Goal: Task Accomplishment & Management: Complete application form

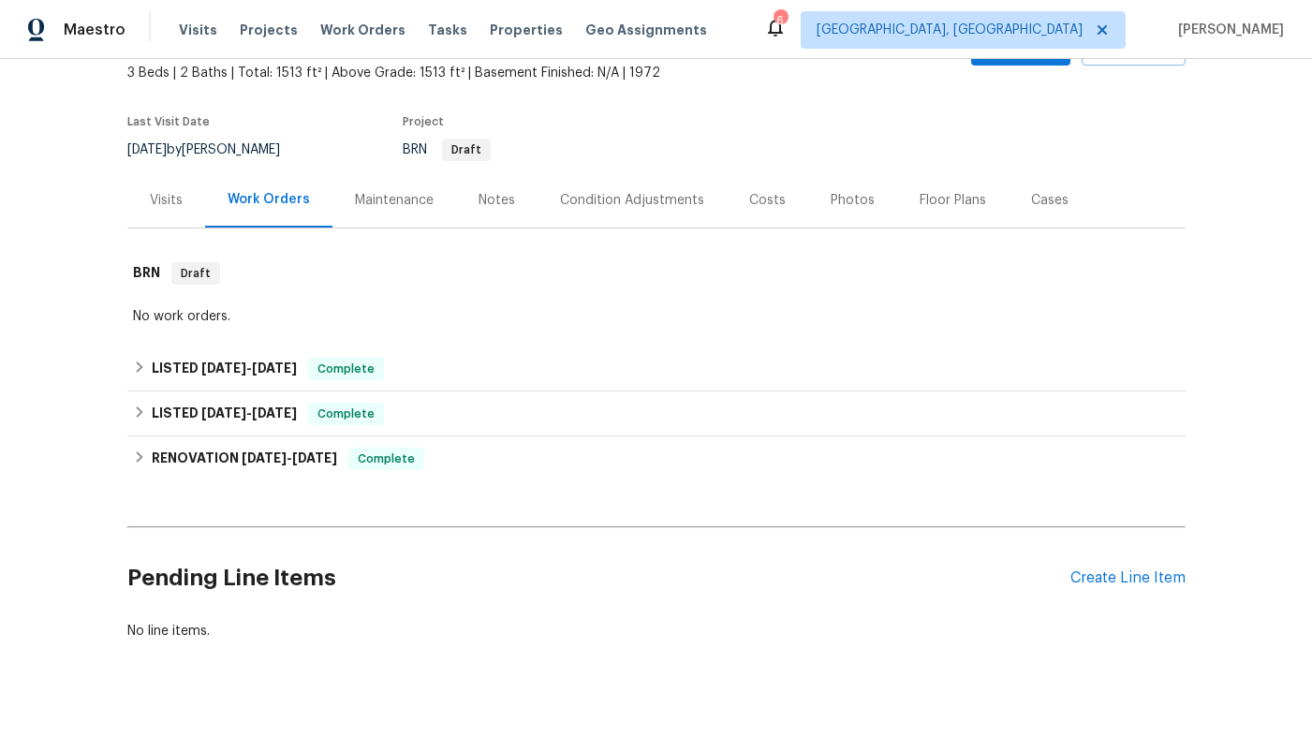
scroll to position [142, 0]
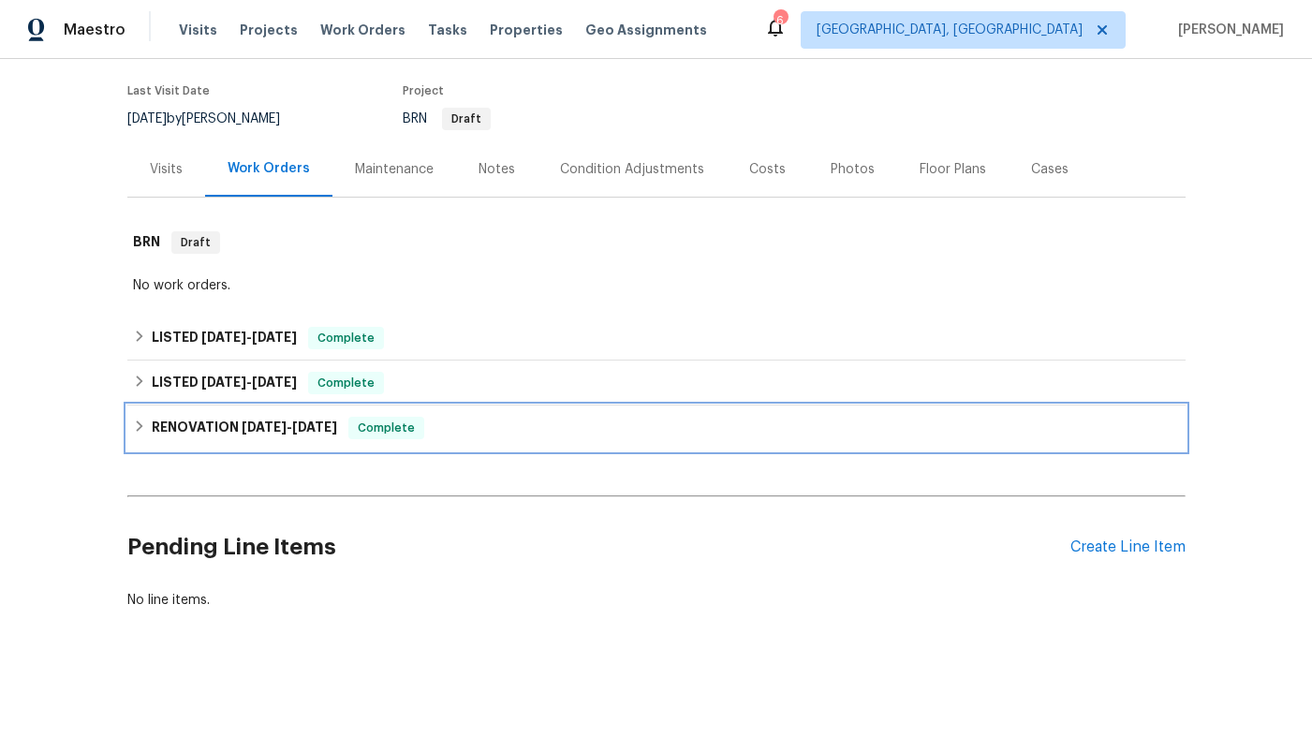
click at [311, 432] on span "6/16/25" at bounding box center [314, 427] width 45 height 13
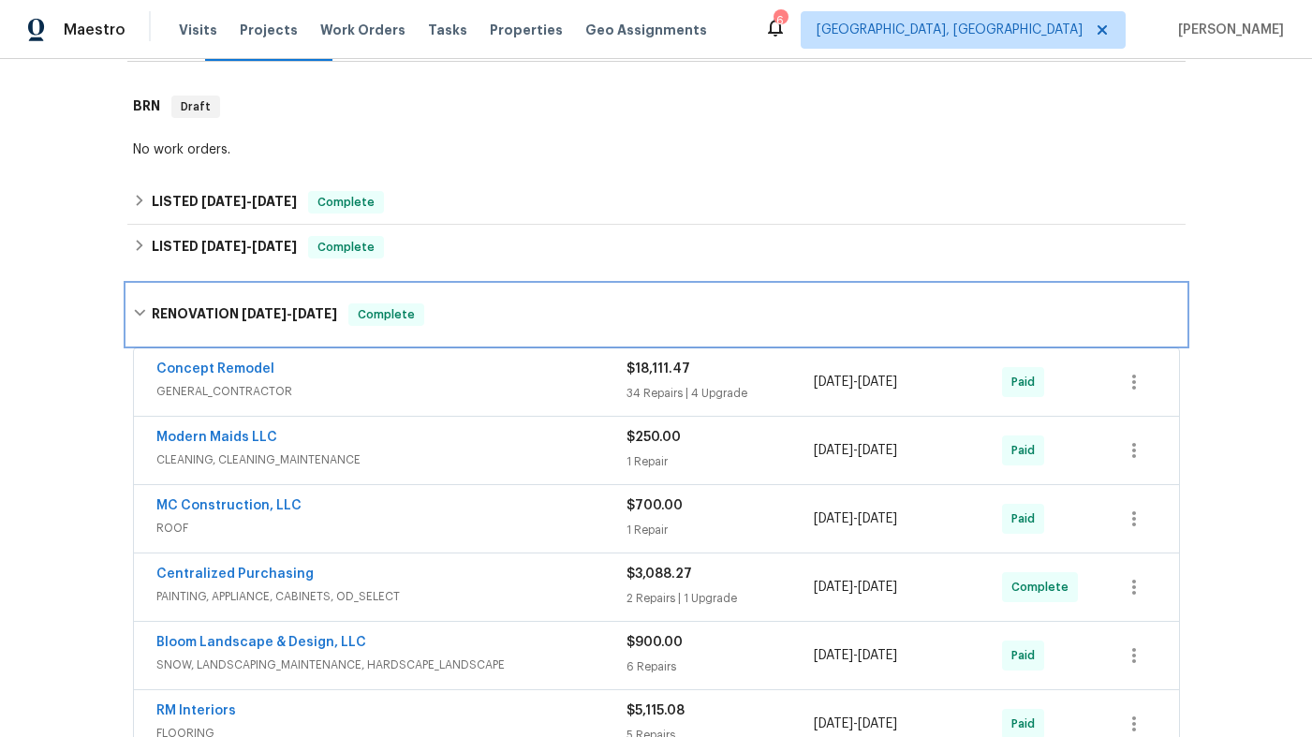
scroll to position [314, 0]
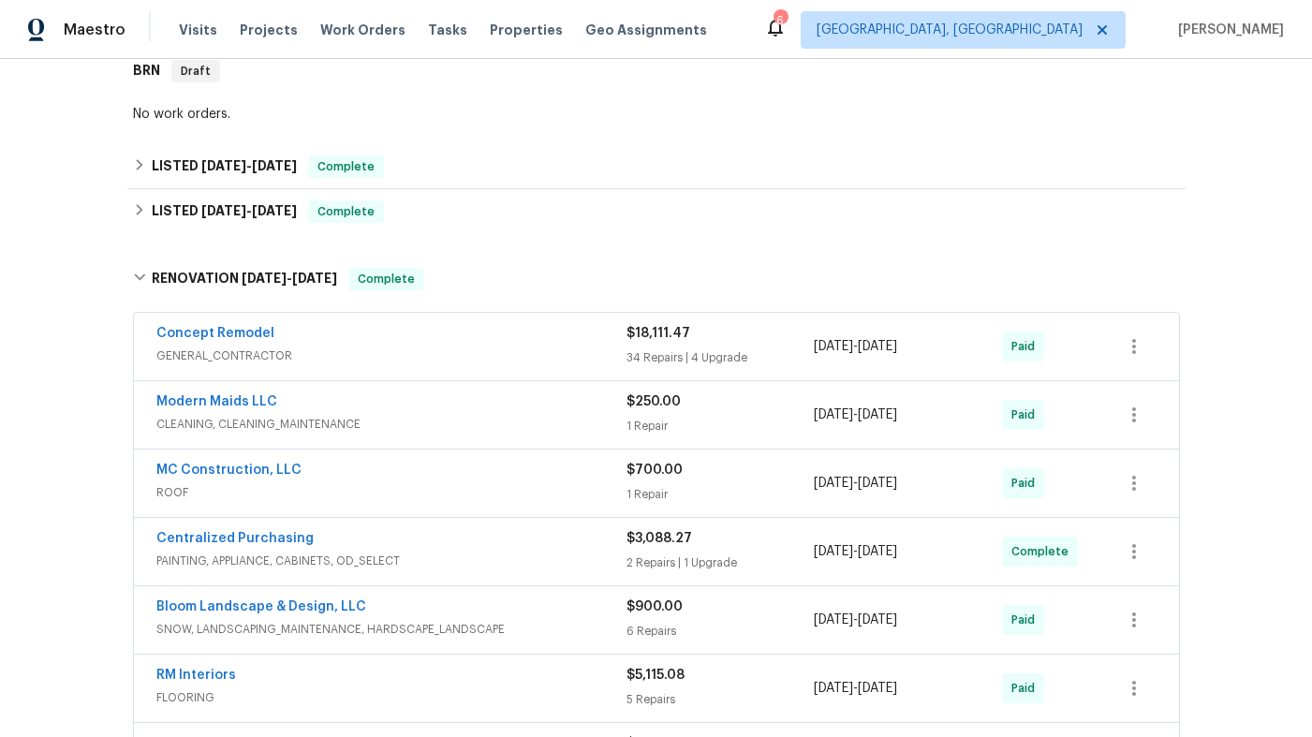
click at [362, 351] on span "GENERAL_CONTRACTOR" at bounding box center [391, 356] width 470 height 19
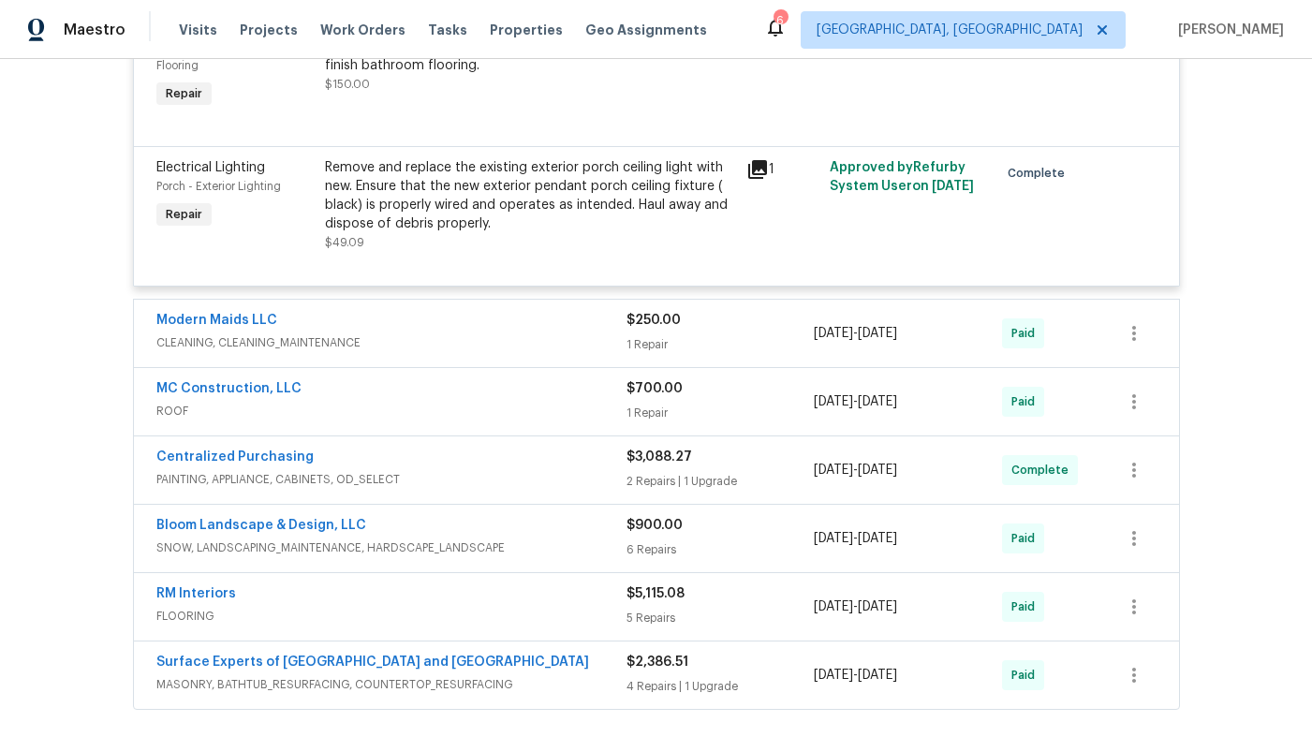
scroll to position [6858, 0]
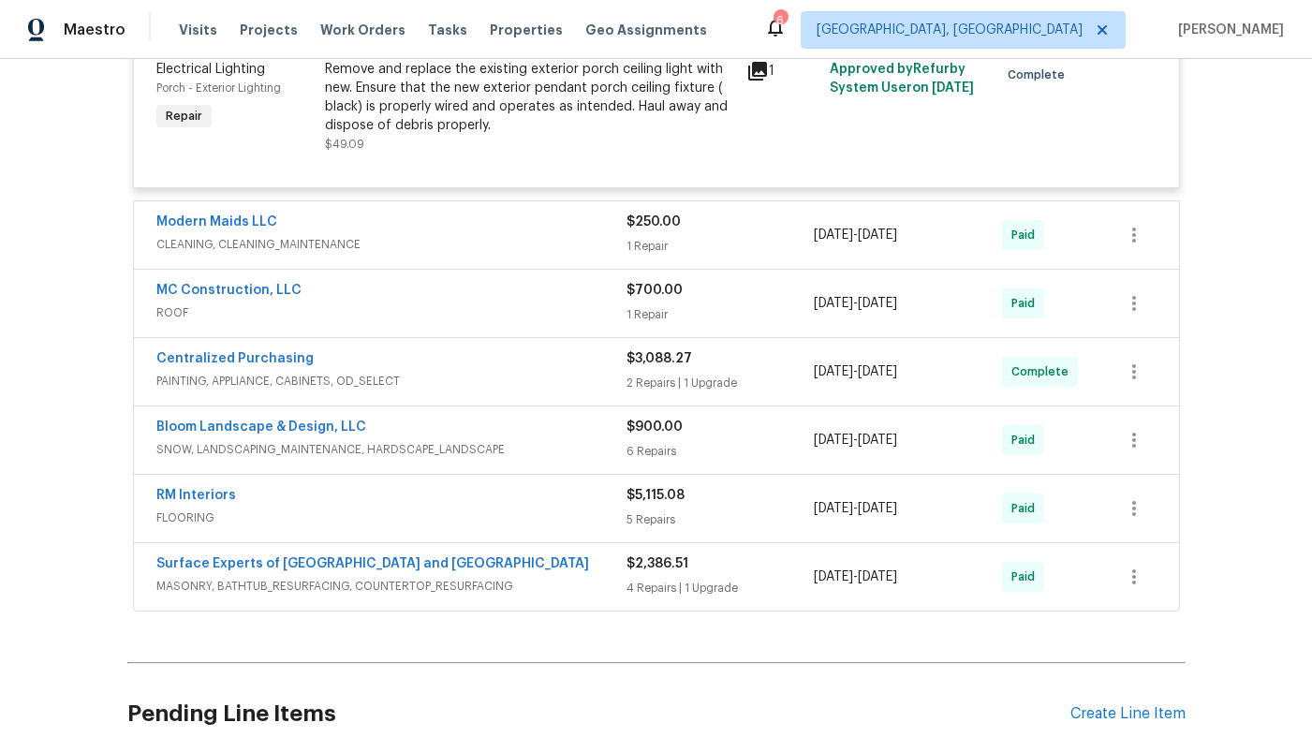
click at [370, 307] on span "ROOF" at bounding box center [391, 312] width 470 height 19
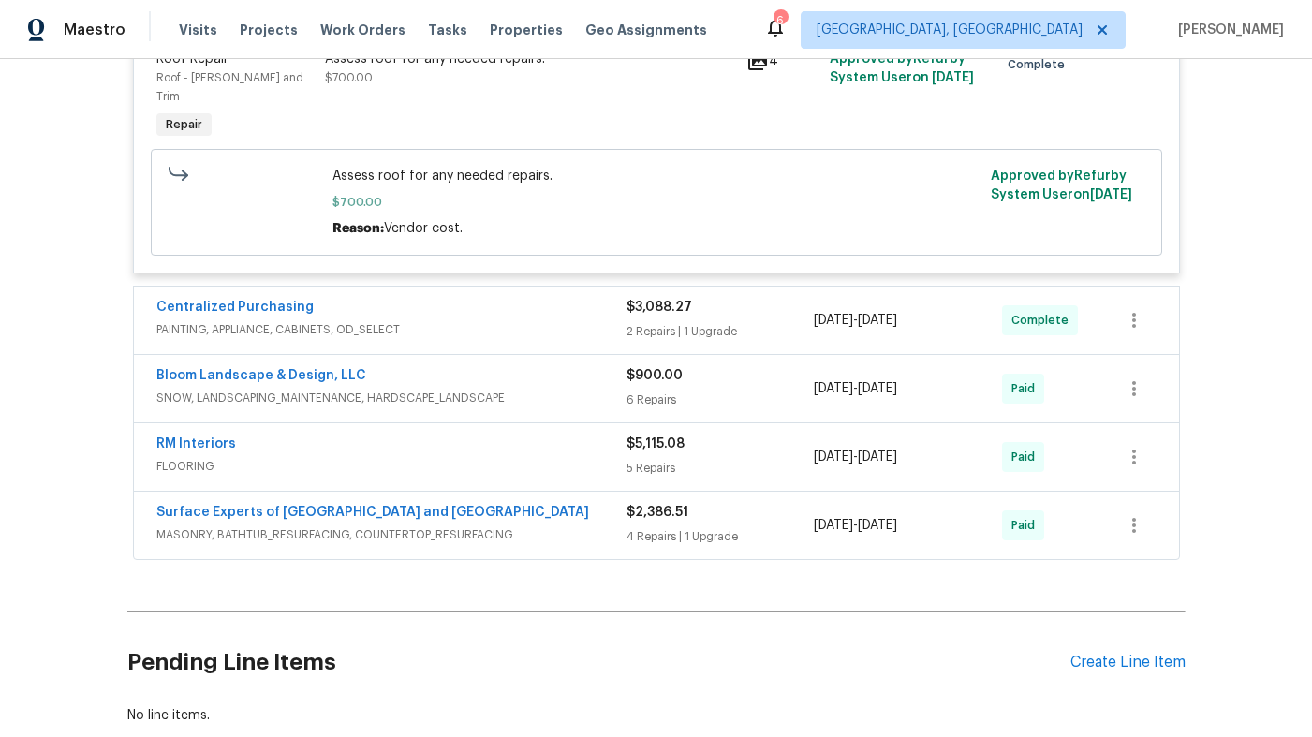
scroll to position [7211, 0]
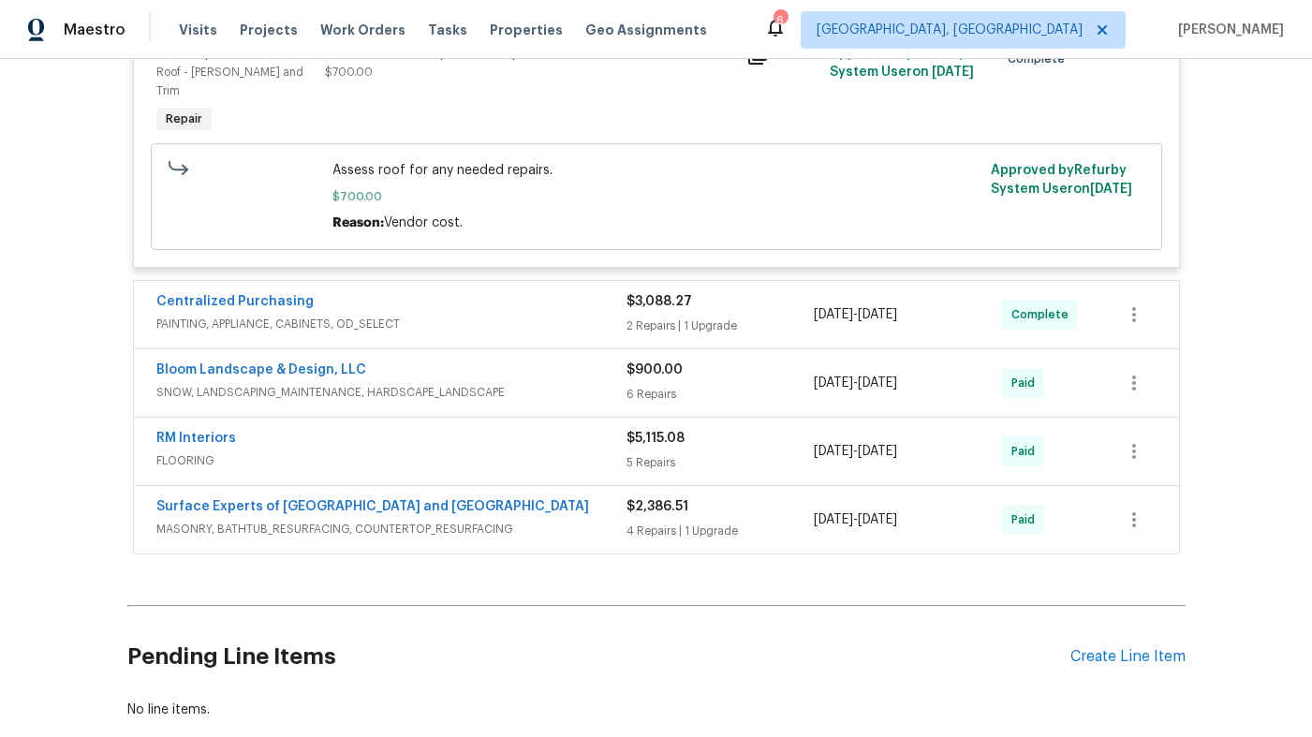
click at [393, 454] on span "FLOORING" at bounding box center [391, 460] width 470 height 19
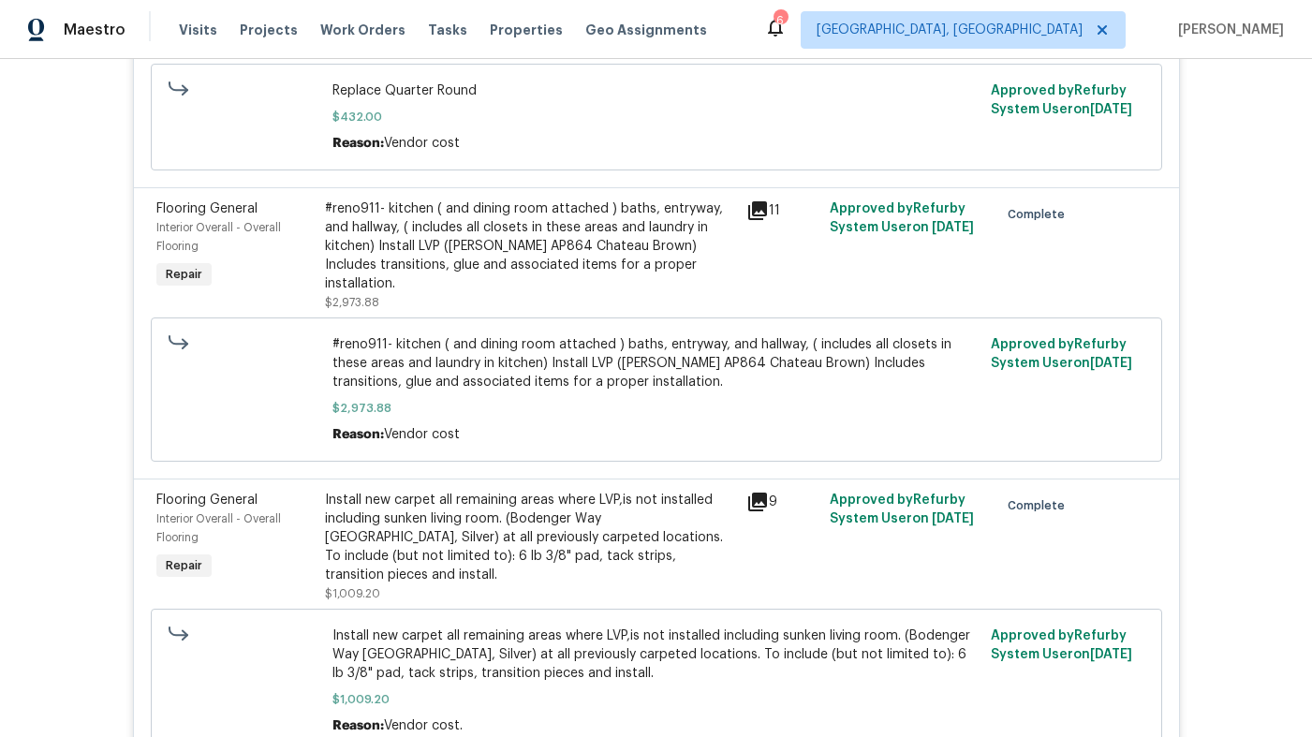
scroll to position [8233, 0]
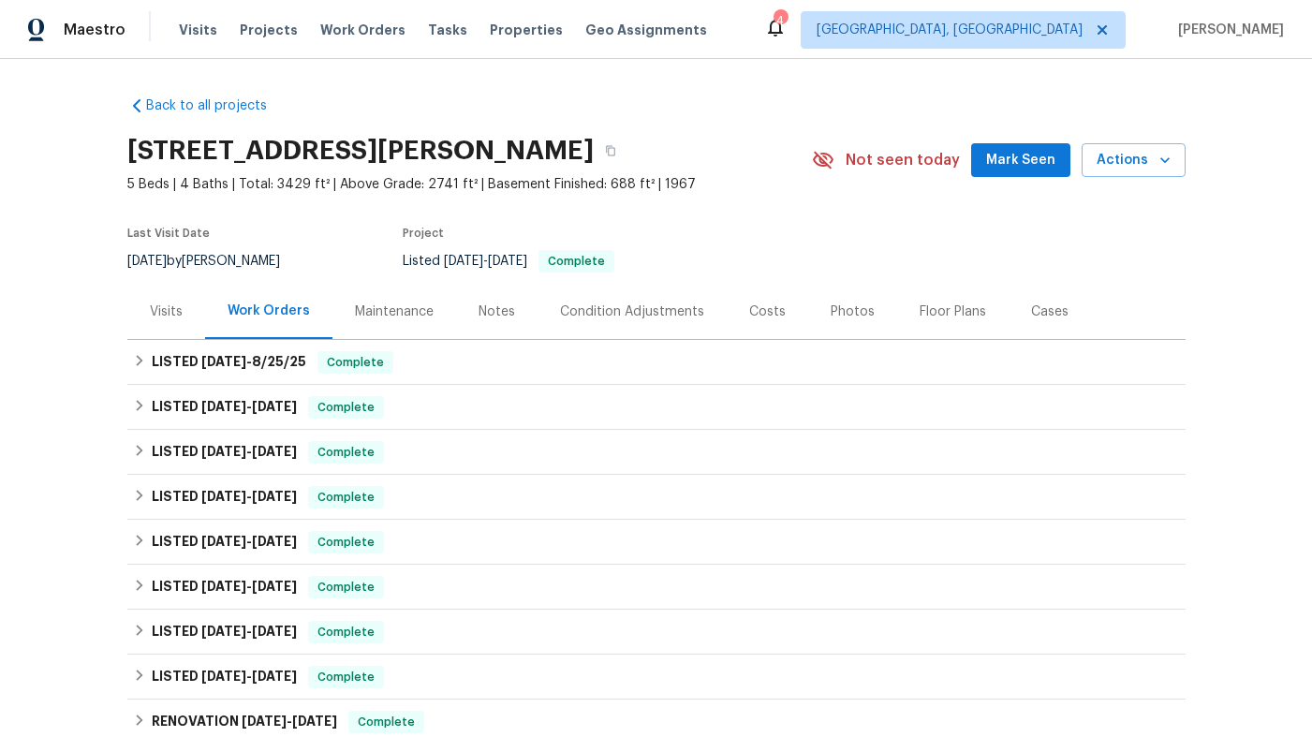
click at [222, 155] on h2 "4808 Connell Dr, Raleigh, NC 27612" at bounding box center [360, 150] width 466 height 19
copy div "4808 Connell Dr, Raleigh, NC 27612"
click at [206, 28] on span "Visits" at bounding box center [198, 30] width 38 height 19
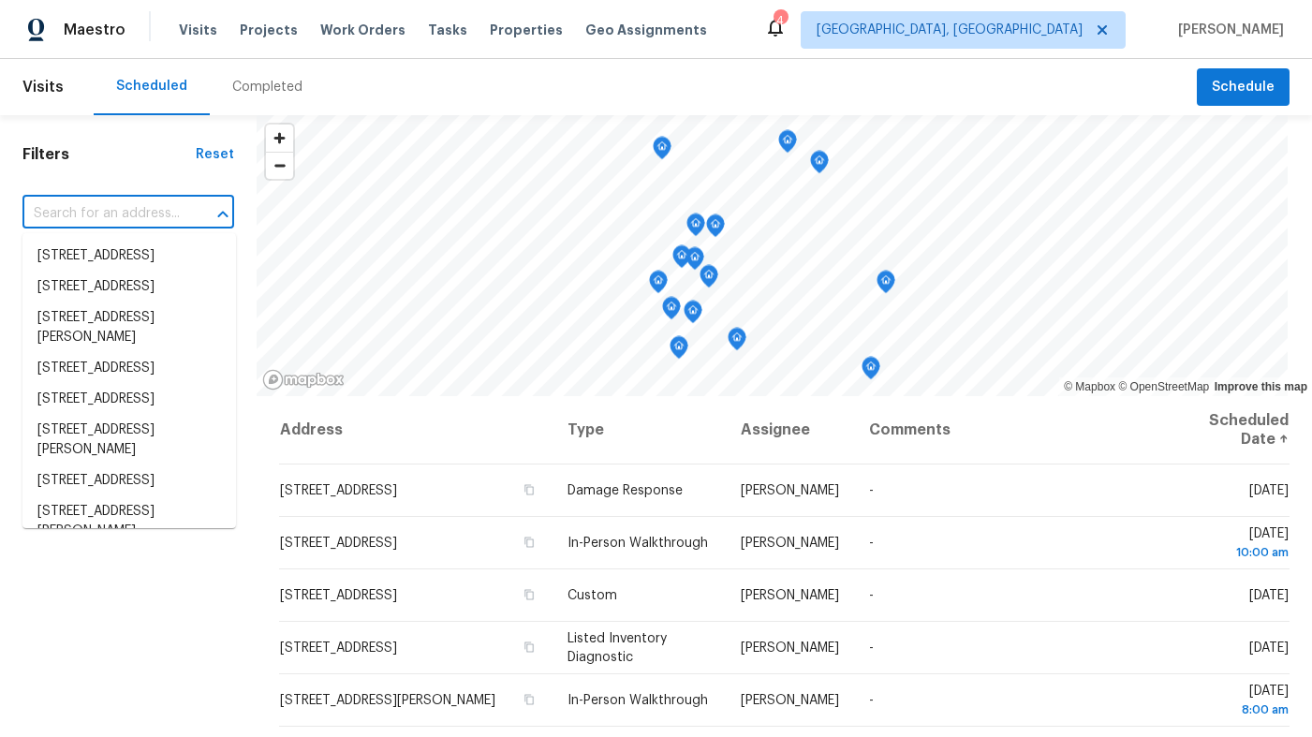
click at [155, 213] on input "text" at bounding box center [101, 213] width 159 height 29
paste input "[STREET_ADDRESS][PERSON_NAME]"
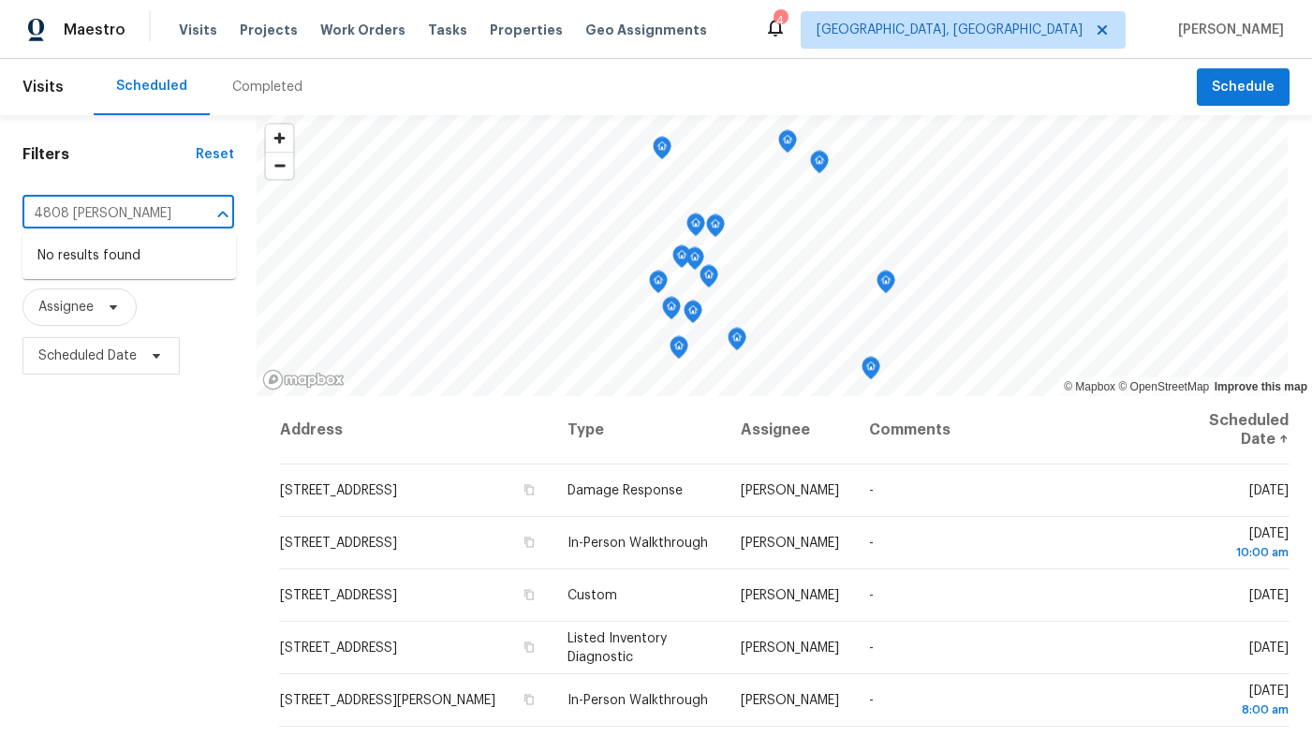
type input "4808 Connell"
click at [1078, 31] on span "Albuquerque, NM" at bounding box center [950, 30] width 266 height 19
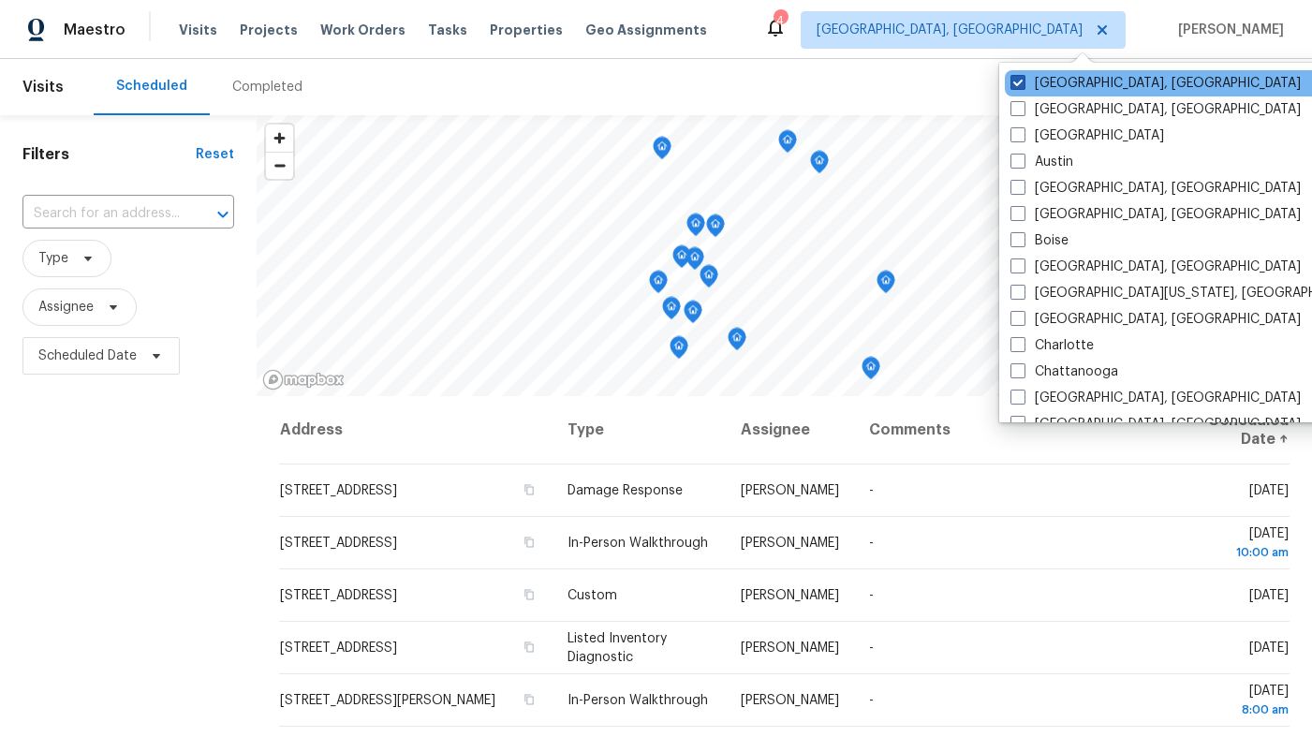
click at [1021, 76] on span at bounding box center [1018, 82] width 15 height 15
click at [1021, 76] on input "Albuquerque, NM" at bounding box center [1017, 80] width 12 height 12
checkbox input "true"
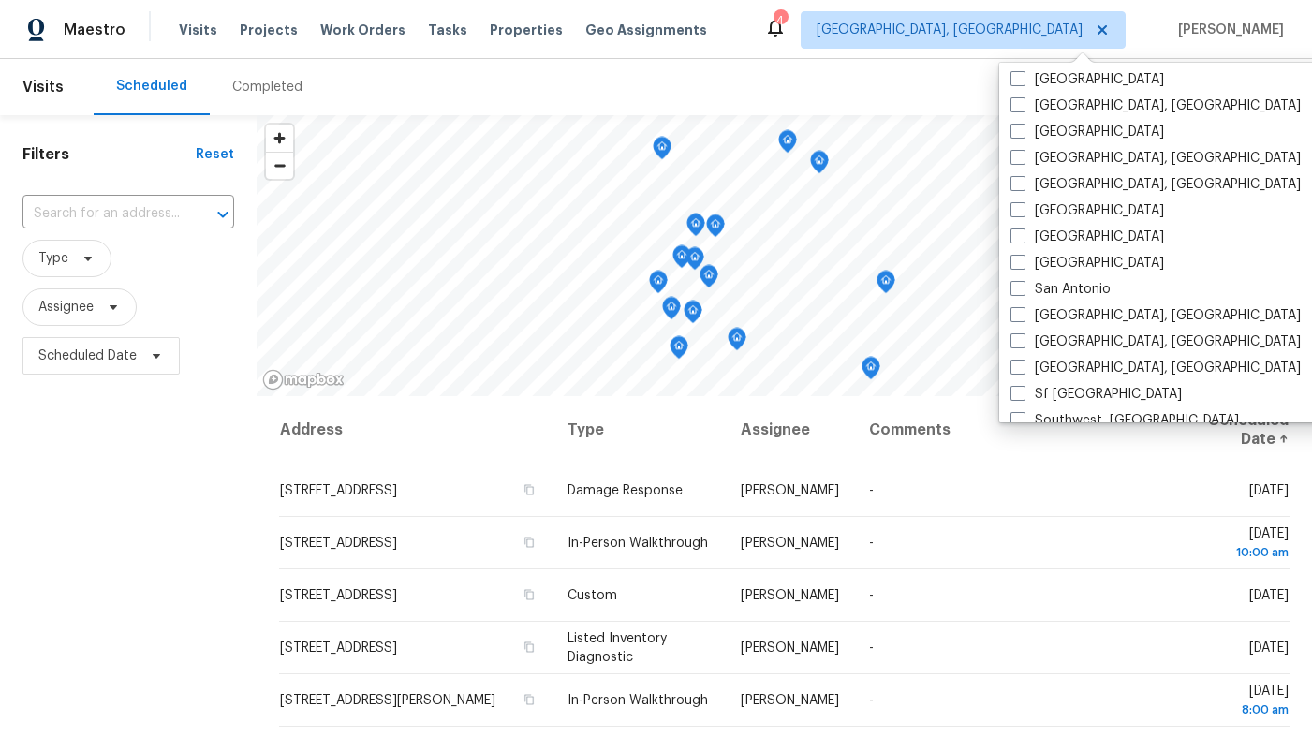
scroll to position [1137, 0]
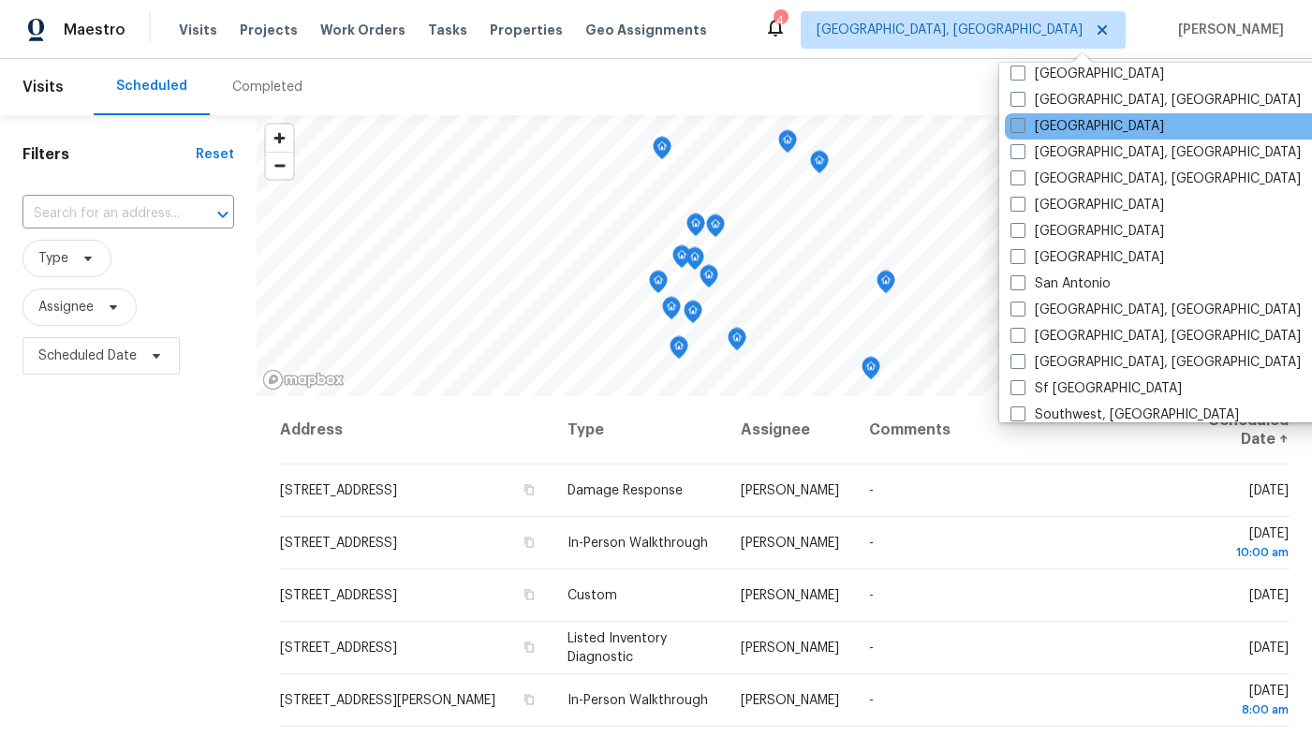
click at [1016, 126] on span at bounding box center [1018, 125] width 15 height 15
click at [1016, 126] on input "Raleigh" at bounding box center [1017, 123] width 12 height 12
checkbox input "true"
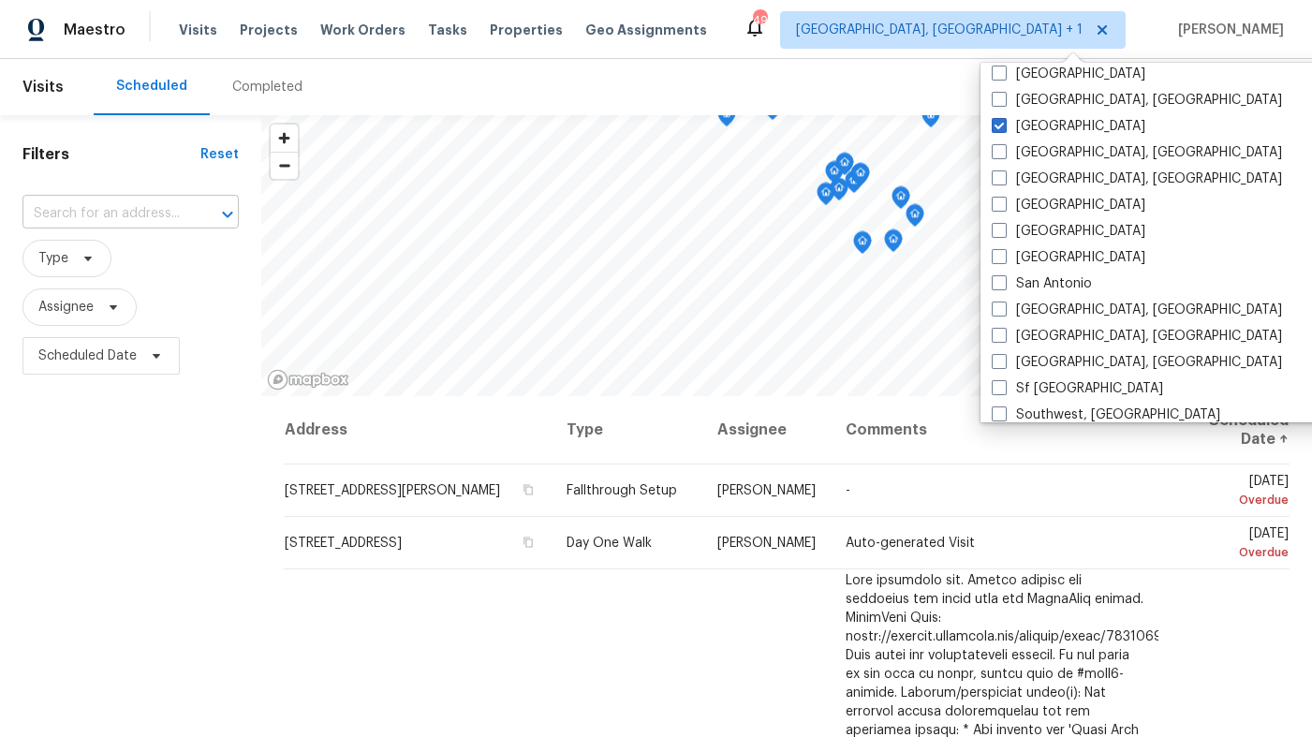
click at [91, 213] on input "text" at bounding box center [104, 213] width 164 height 29
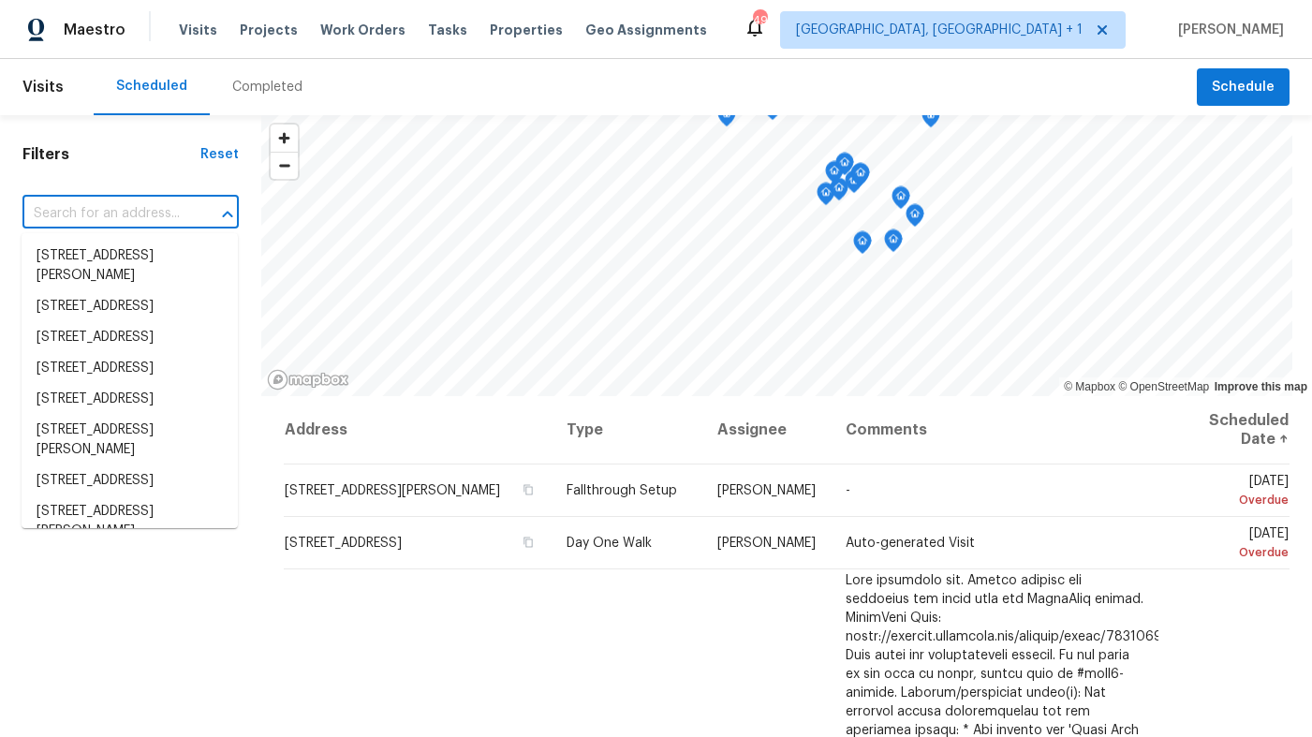
paste input "[STREET_ADDRESS][PERSON_NAME]"
type input "[STREET_ADDRESS][PERSON_NAME]"
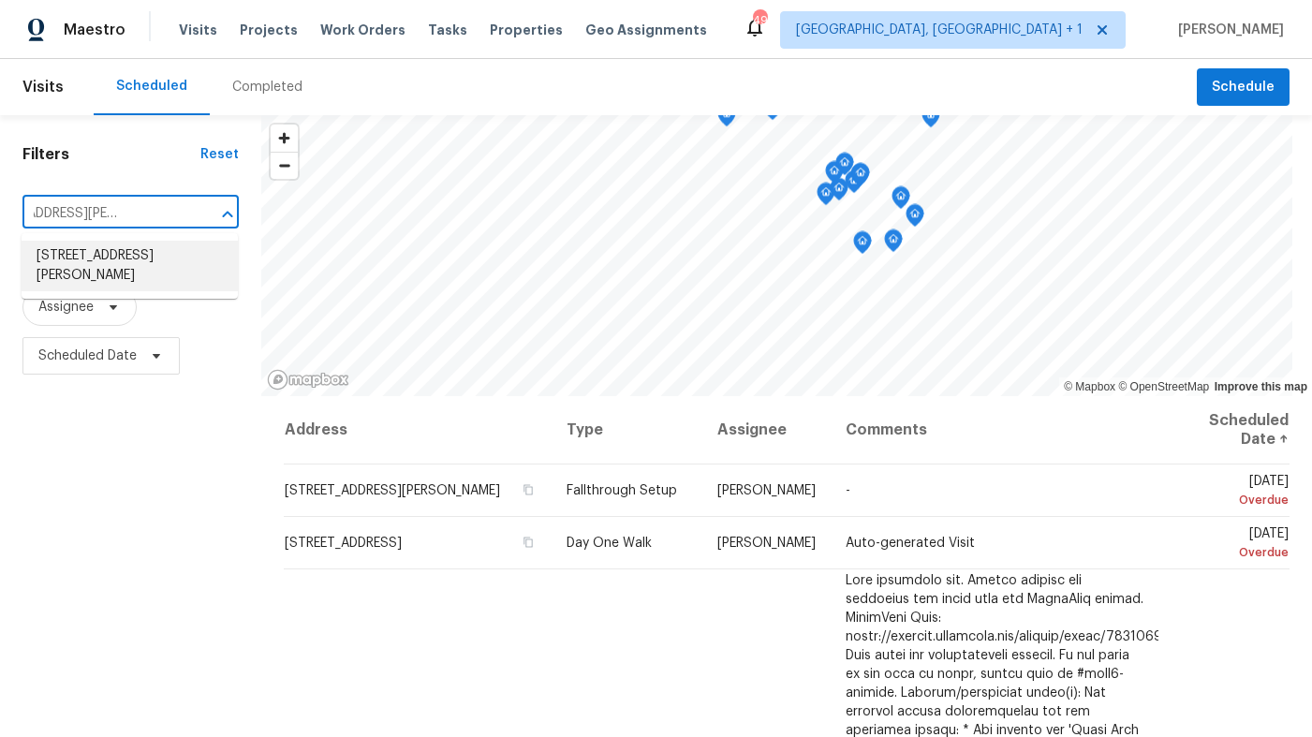
click at [92, 261] on li "[STREET_ADDRESS][PERSON_NAME]" at bounding box center [130, 266] width 216 height 51
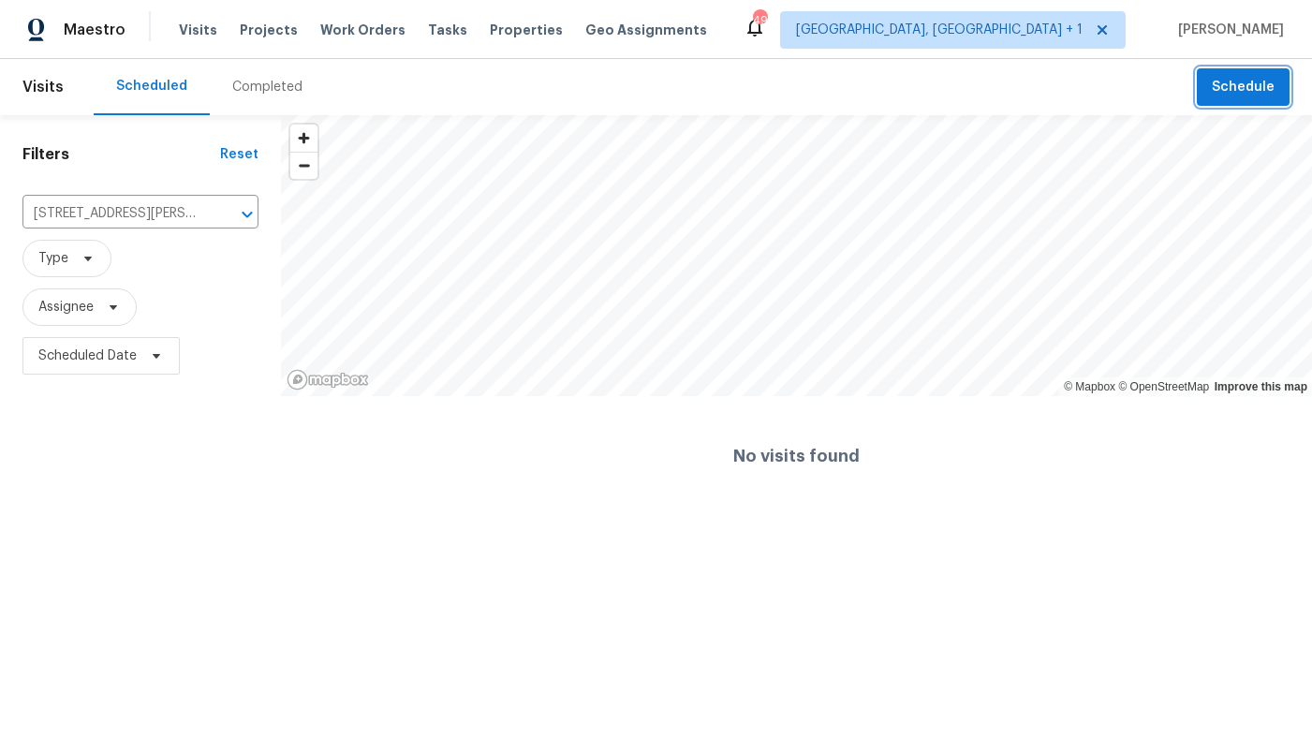
click at [1235, 81] on span "Schedule" at bounding box center [1243, 87] width 63 height 23
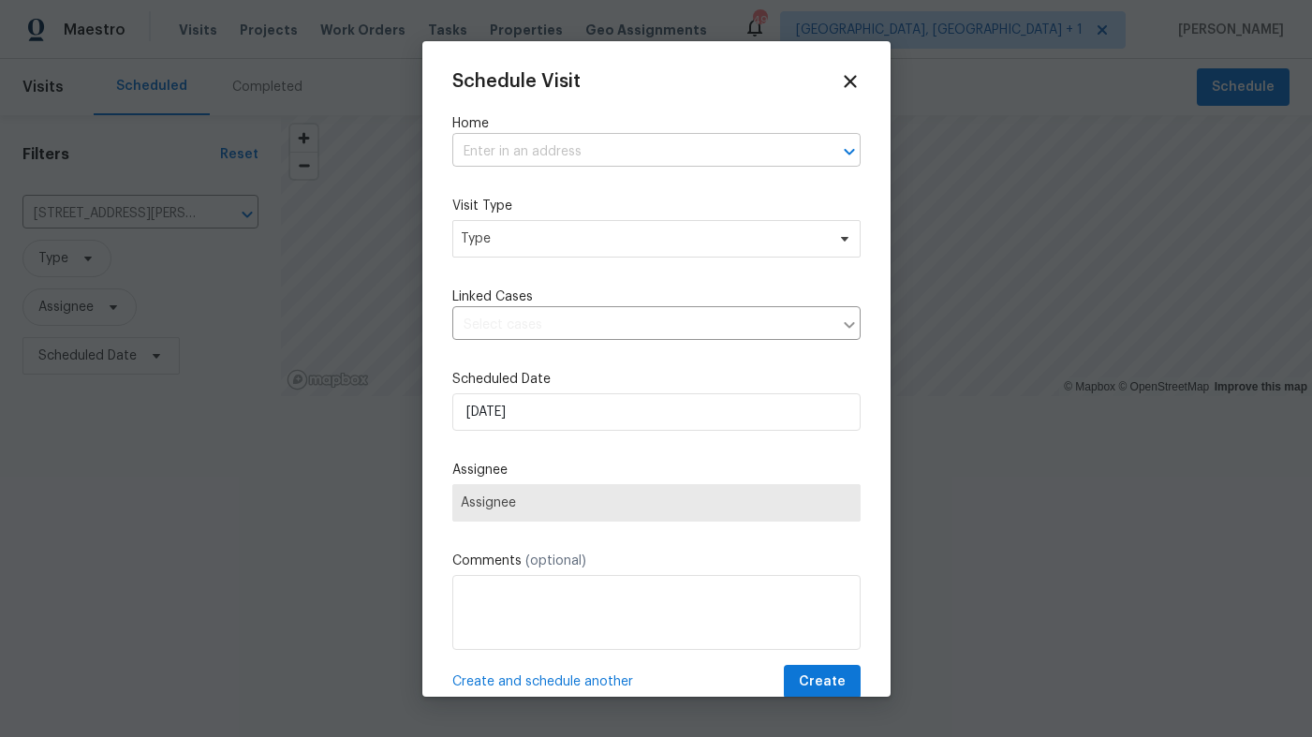
click at [554, 149] on input "text" at bounding box center [630, 152] width 356 height 29
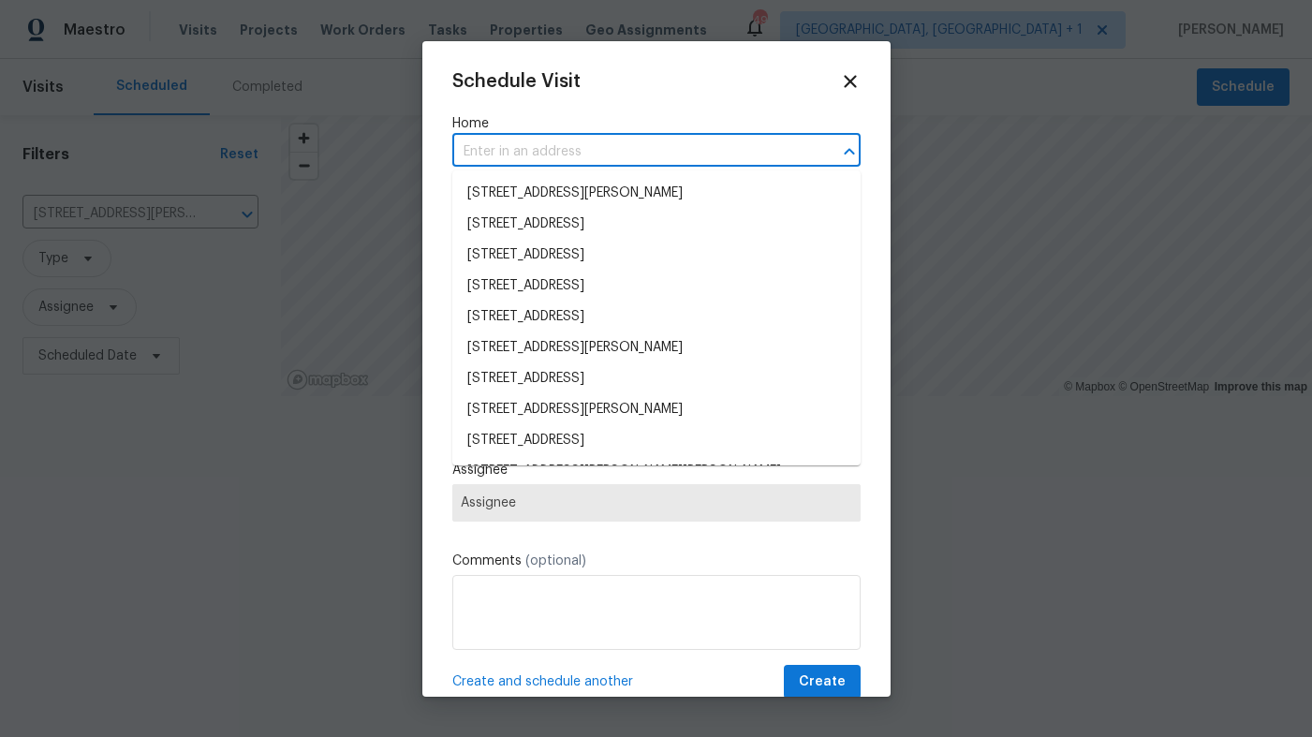
paste input "[STREET_ADDRESS][PERSON_NAME]"
type input "[STREET_ADDRESS][PERSON_NAME]"
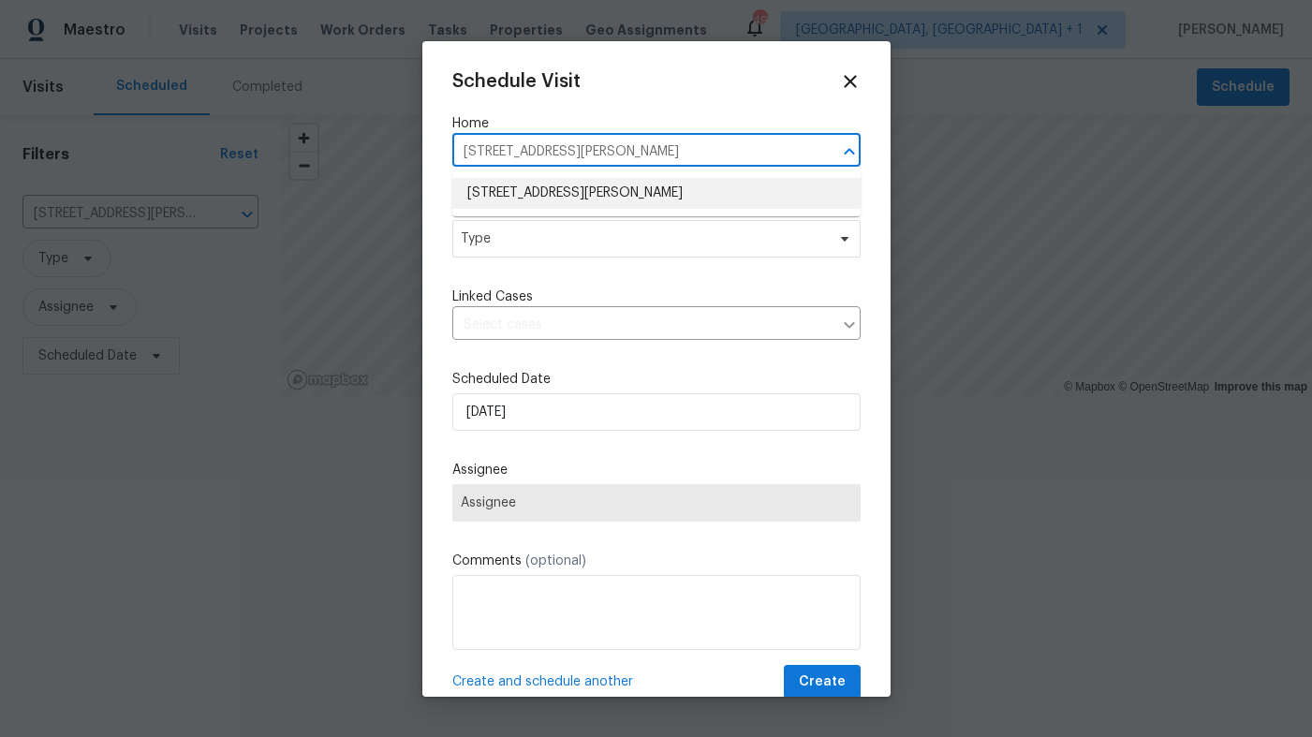
click at [557, 198] on li "[STREET_ADDRESS][PERSON_NAME]" at bounding box center [656, 193] width 408 height 31
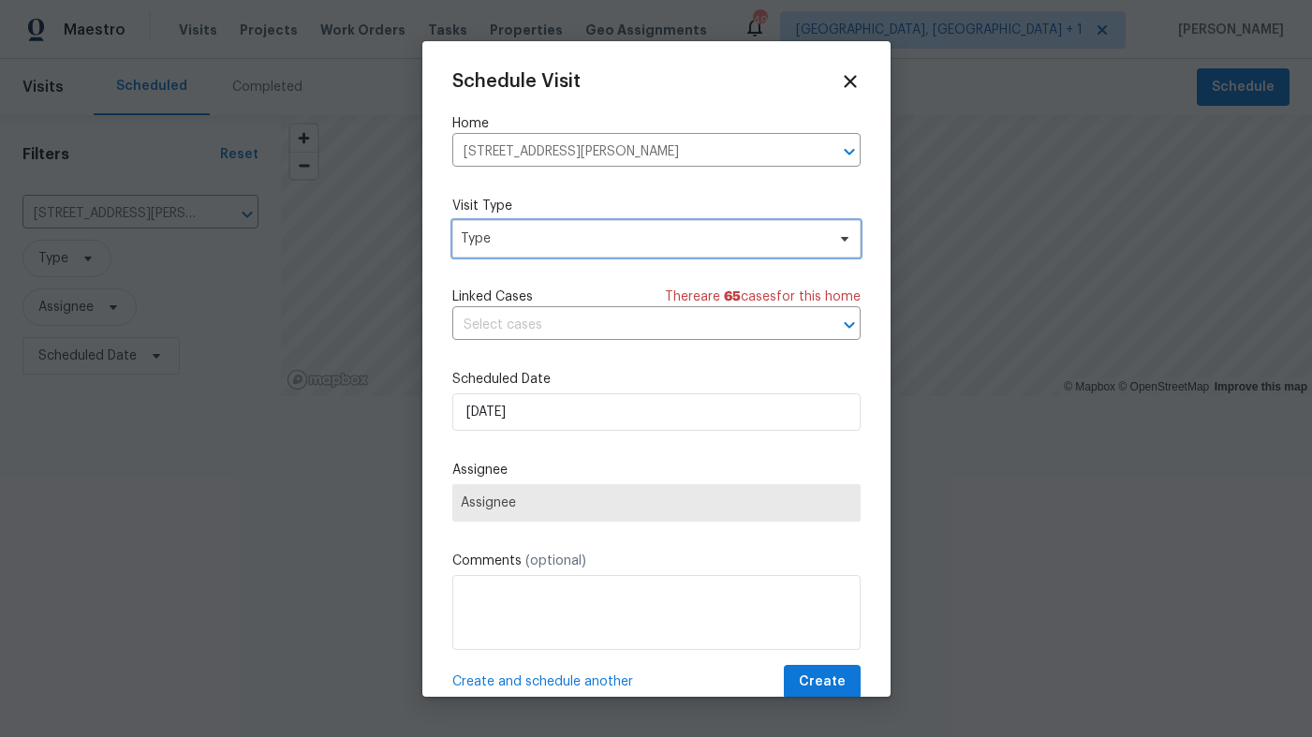
click at [521, 235] on span "Type" at bounding box center [643, 238] width 364 height 19
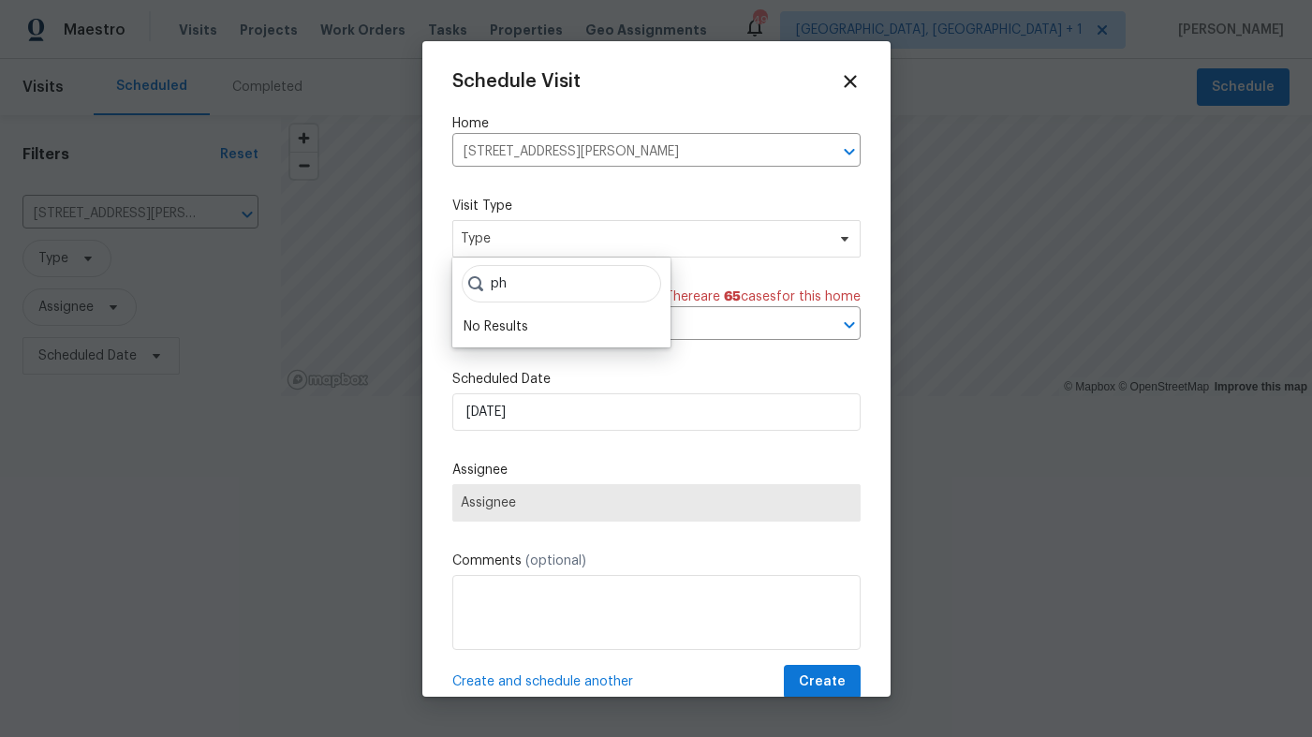
type input "p"
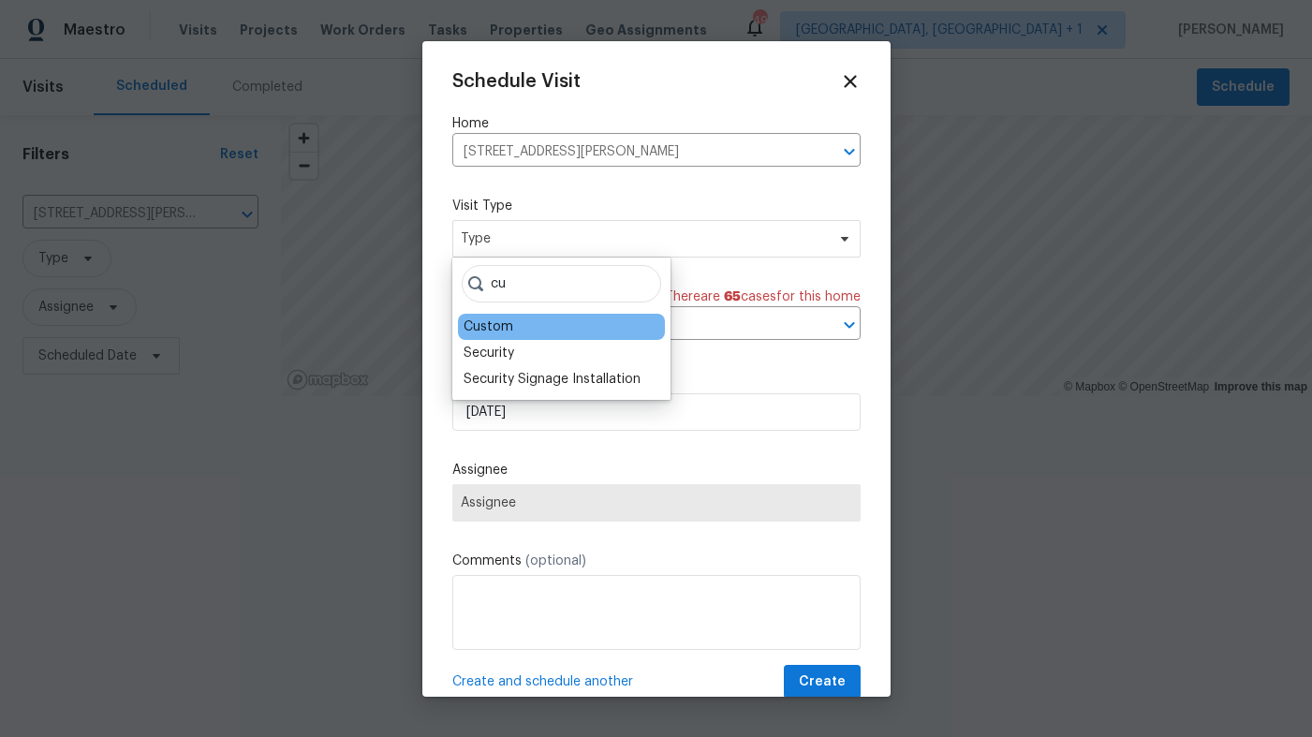
type input "cu"
click at [507, 320] on div "Custom" at bounding box center [489, 327] width 50 height 19
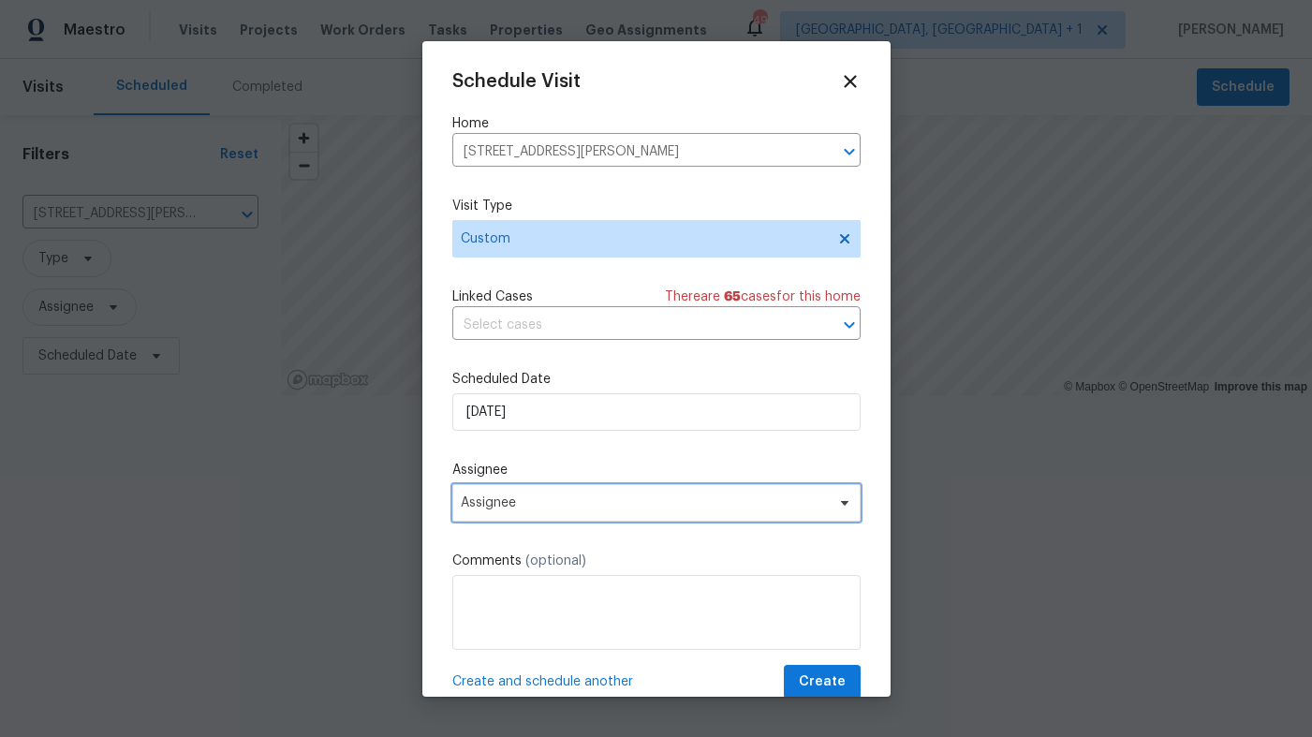
click at [496, 509] on span "Assignee" at bounding box center [644, 502] width 367 height 15
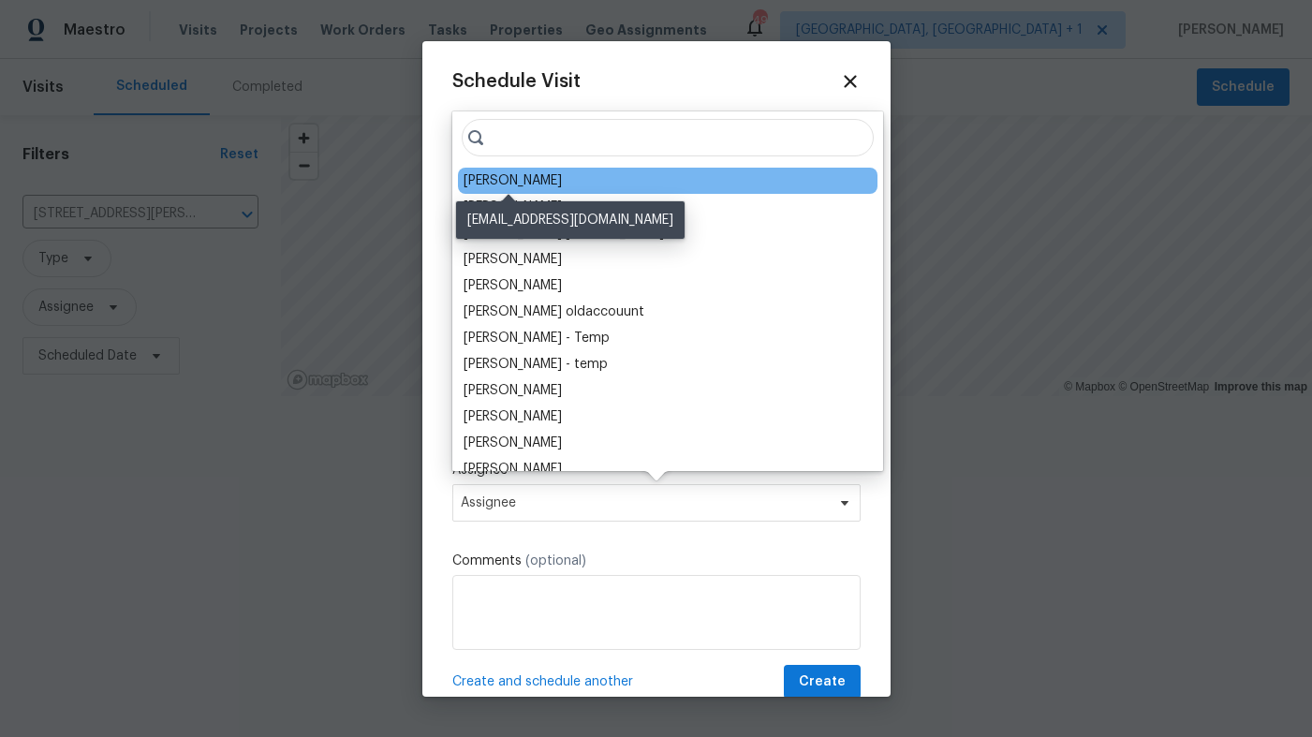
click at [536, 175] on div "Wayne Putnam" at bounding box center [513, 180] width 98 height 19
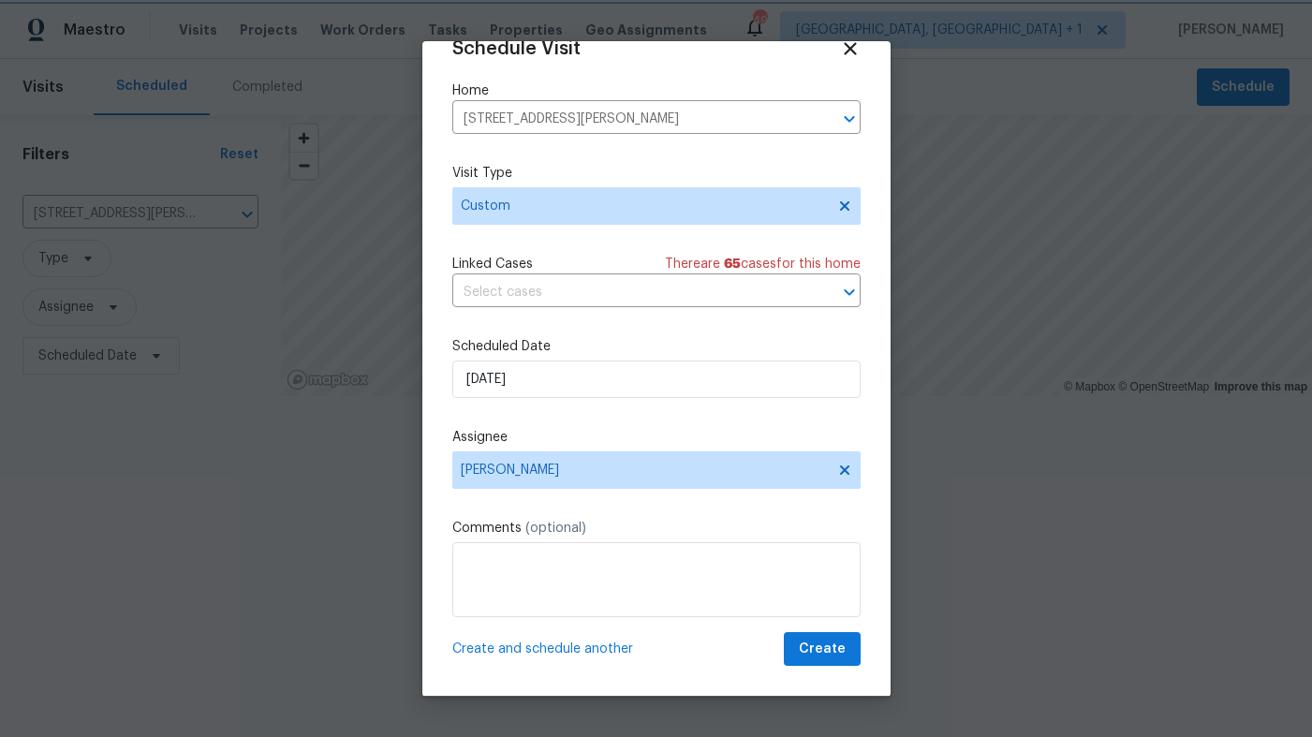
scroll to position [33, 0]
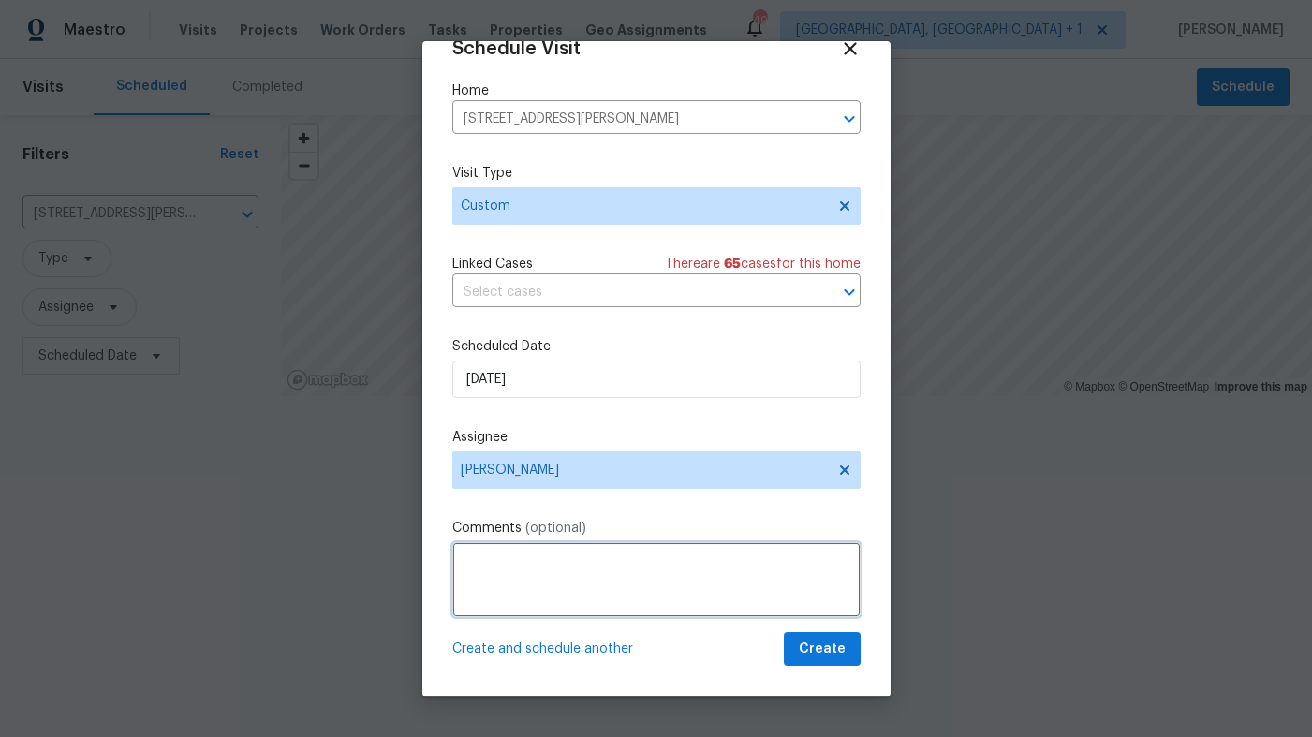
click at [511, 602] on textarea at bounding box center [656, 579] width 408 height 75
click at [615, 579] on textarea "Following up on photo reshoot. Please take new exterior listing photos that cap…" at bounding box center [656, 579] width 408 height 75
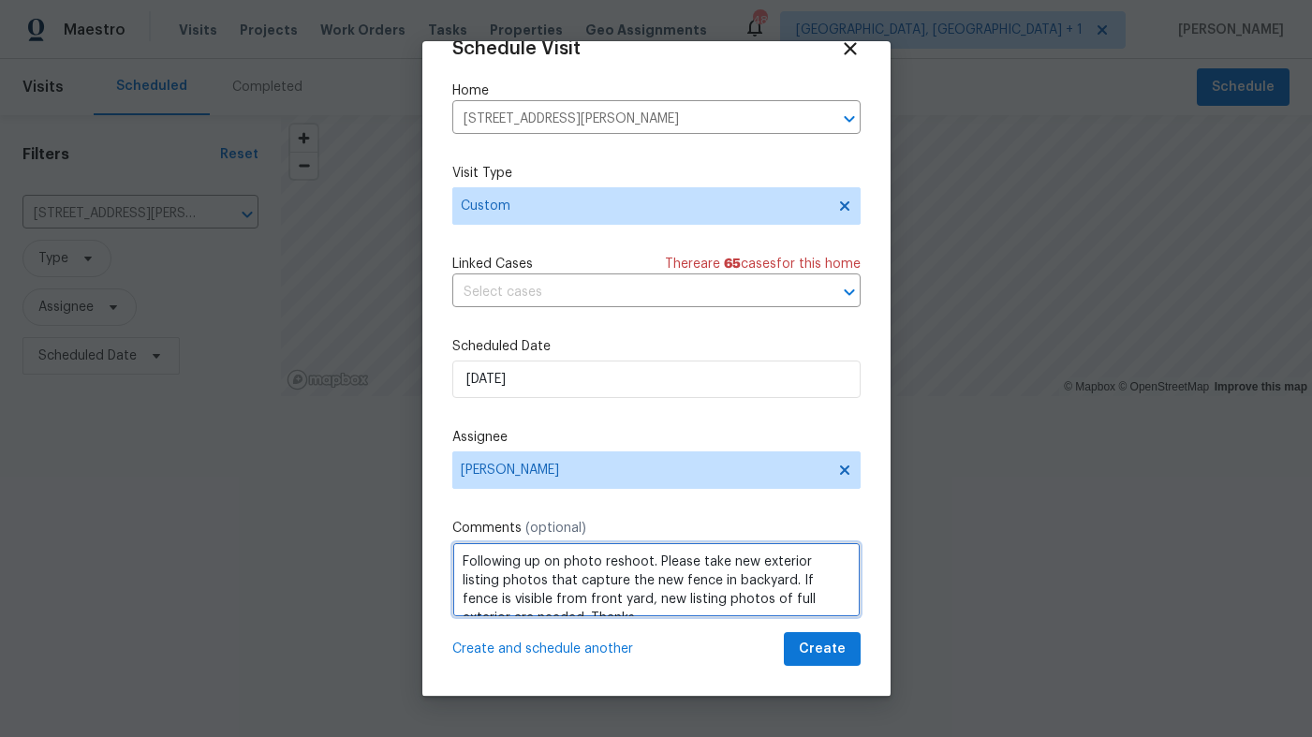
scroll to position [21, 0]
type textarea "Following up on photo reshoot. Please take new exterior listing photos that cap…"
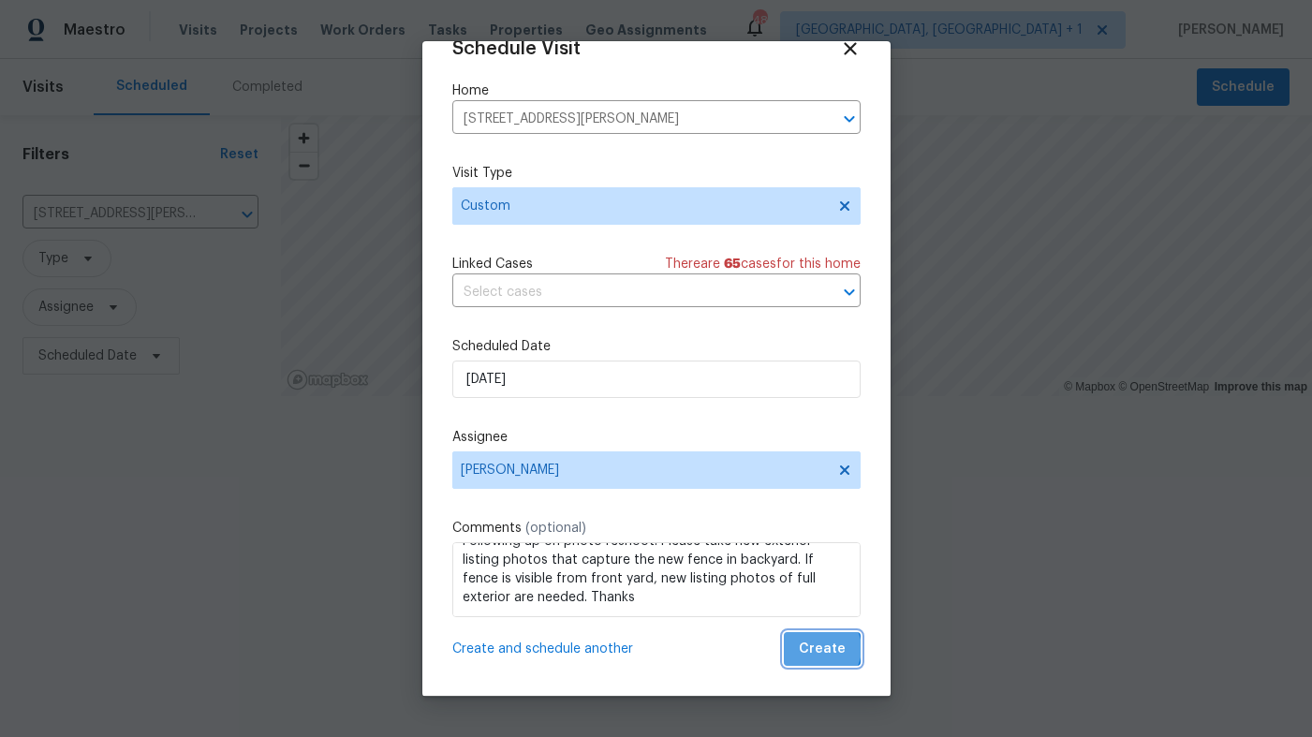
click at [824, 650] on span "Create" at bounding box center [822, 649] width 47 height 23
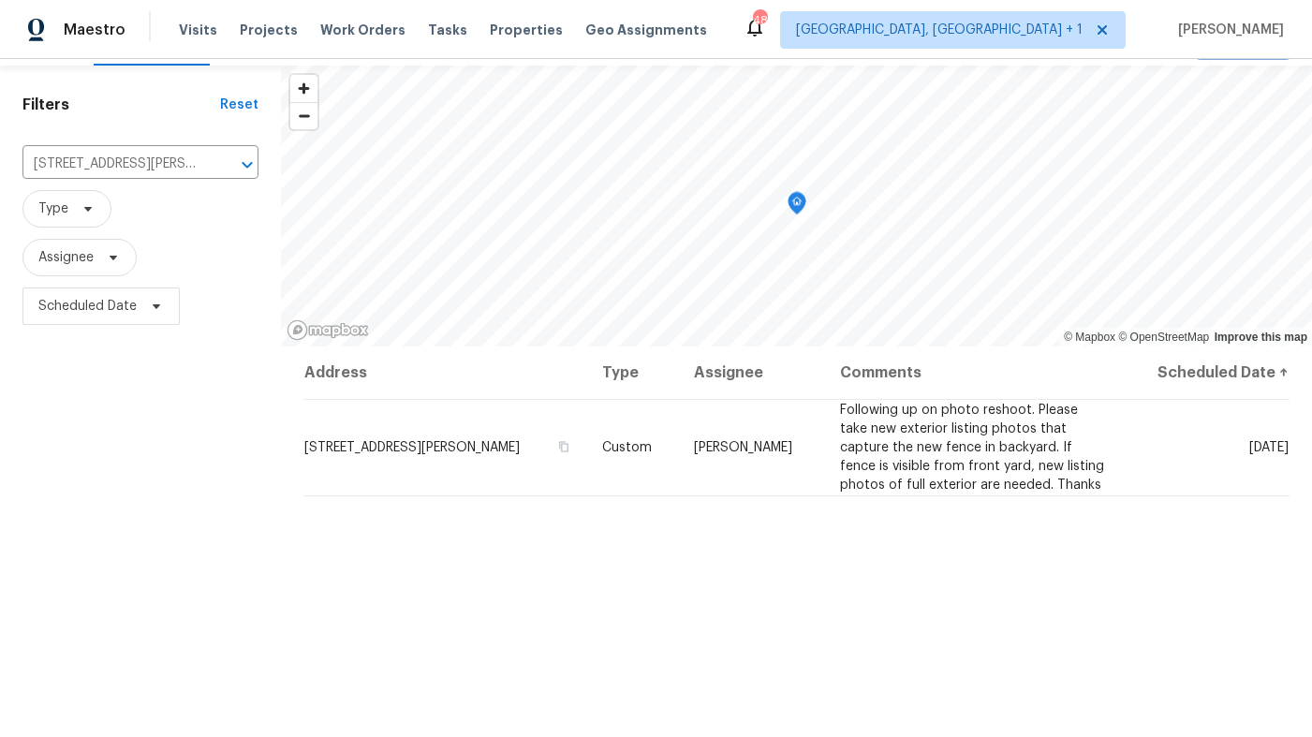
scroll to position [46, 0]
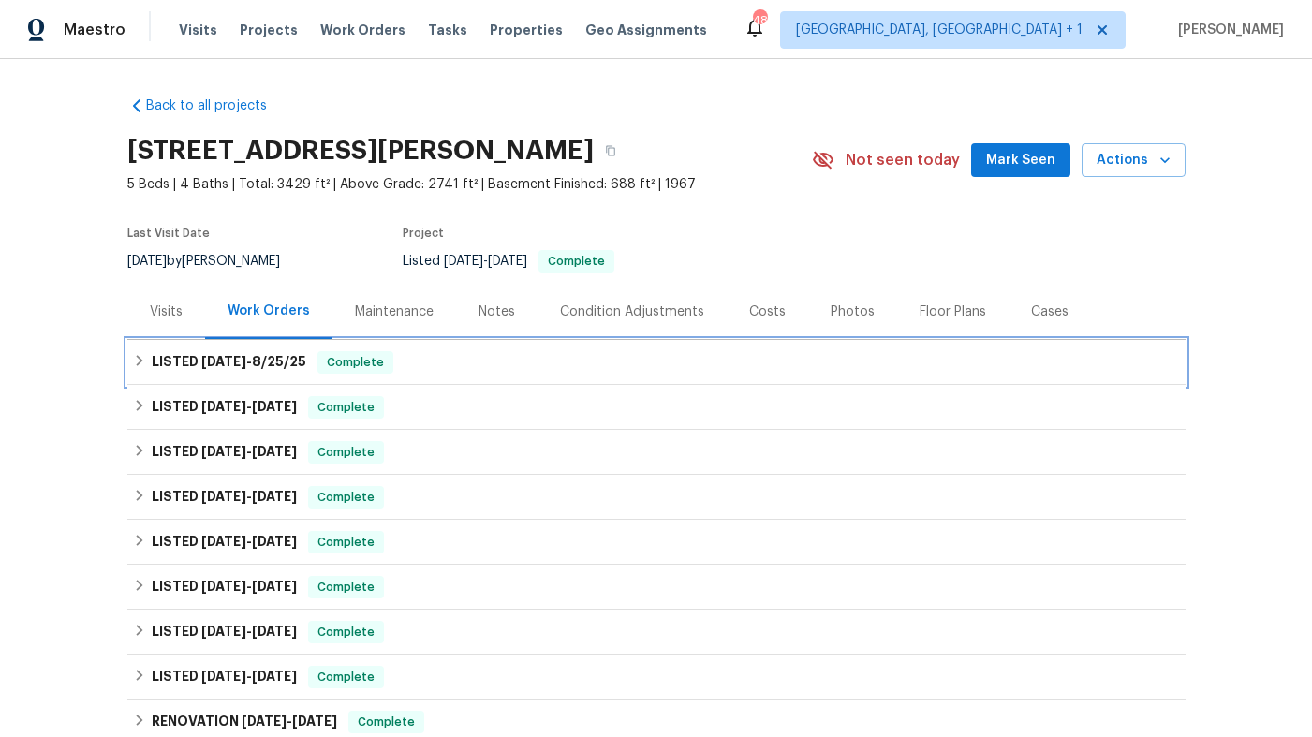
click at [406, 372] on div "LISTED [DATE] - [DATE] Complete" at bounding box center [656, 362] width 1047 height 22
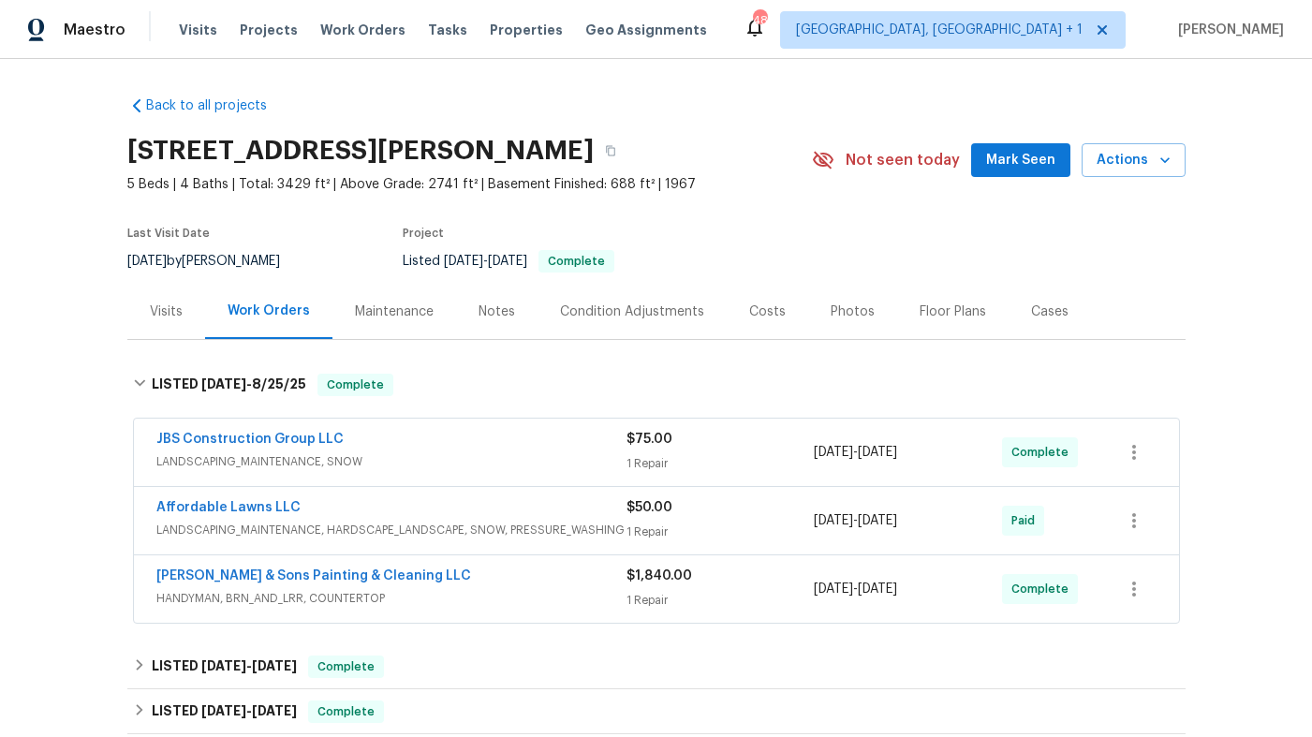
click at [481, 585] on div "[PERSON_NAME] & Sons Painting & Cleaning LLC" at bounding box center [391, 578] width 470 height 22
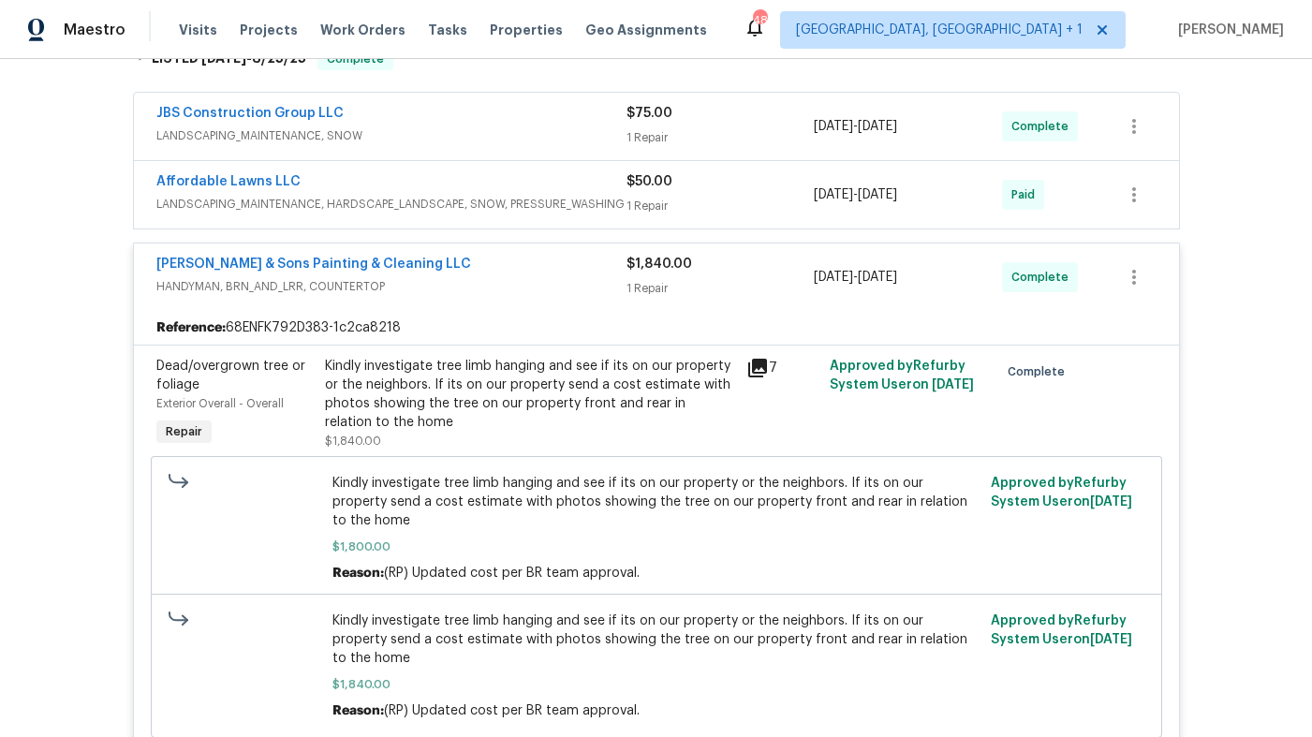
scroll to position [325, 0]
click at [553, 194] on div "Affordable Lawns LLC" at bounding box center [391, 184] width 470 height 22
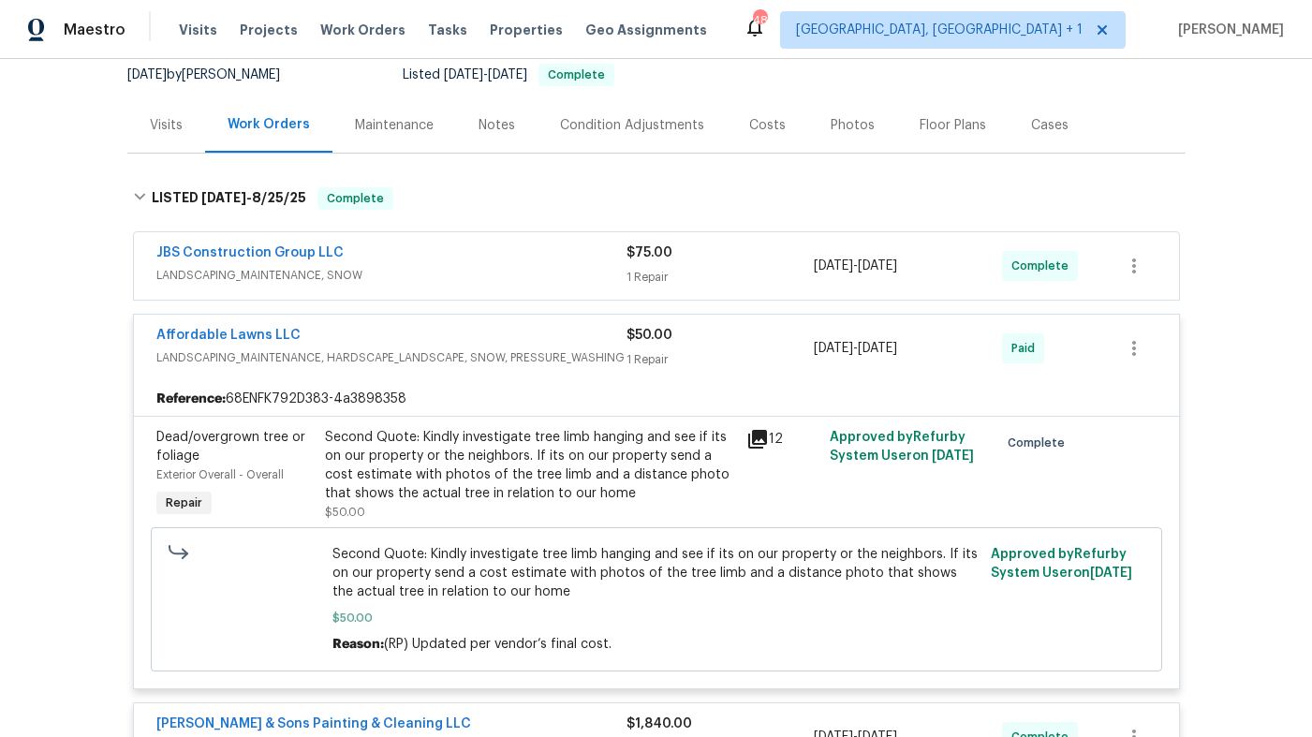
scroll to position [199, 0]
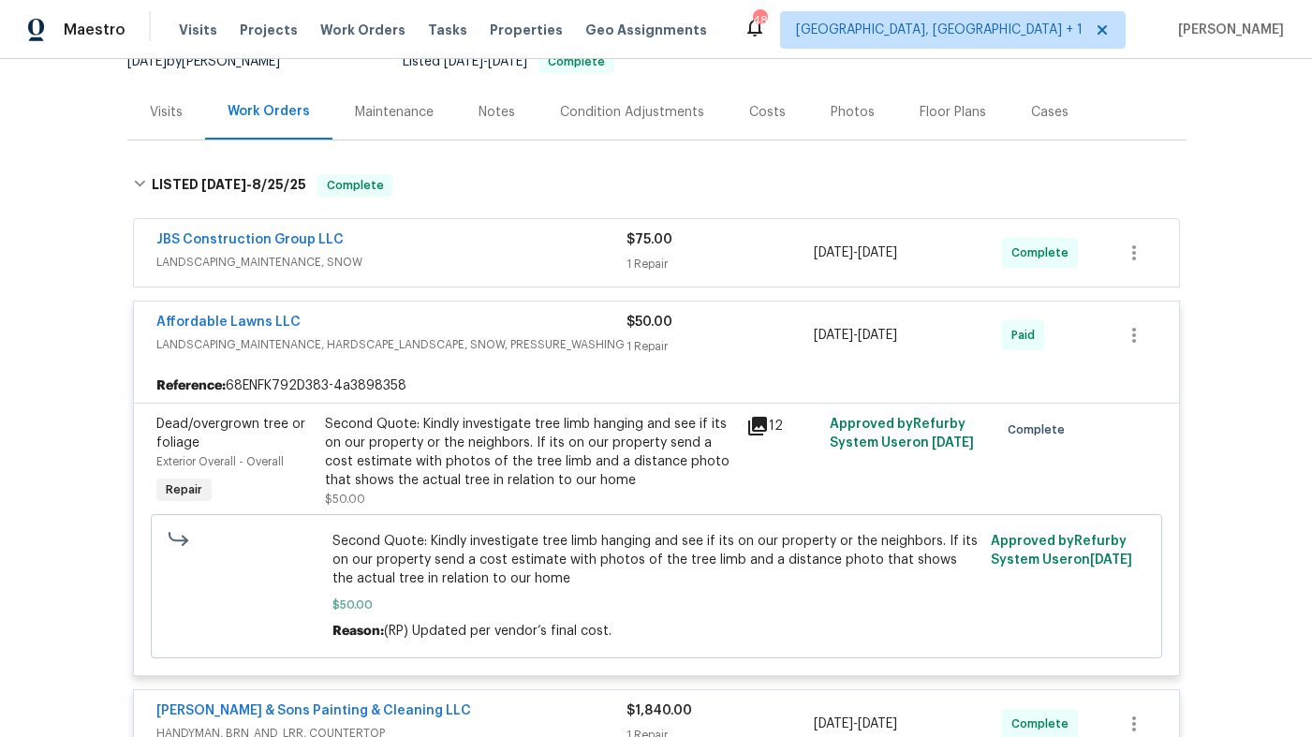
click at [761, 421] on icon at bounding box center [757, 426] width 19 height 19
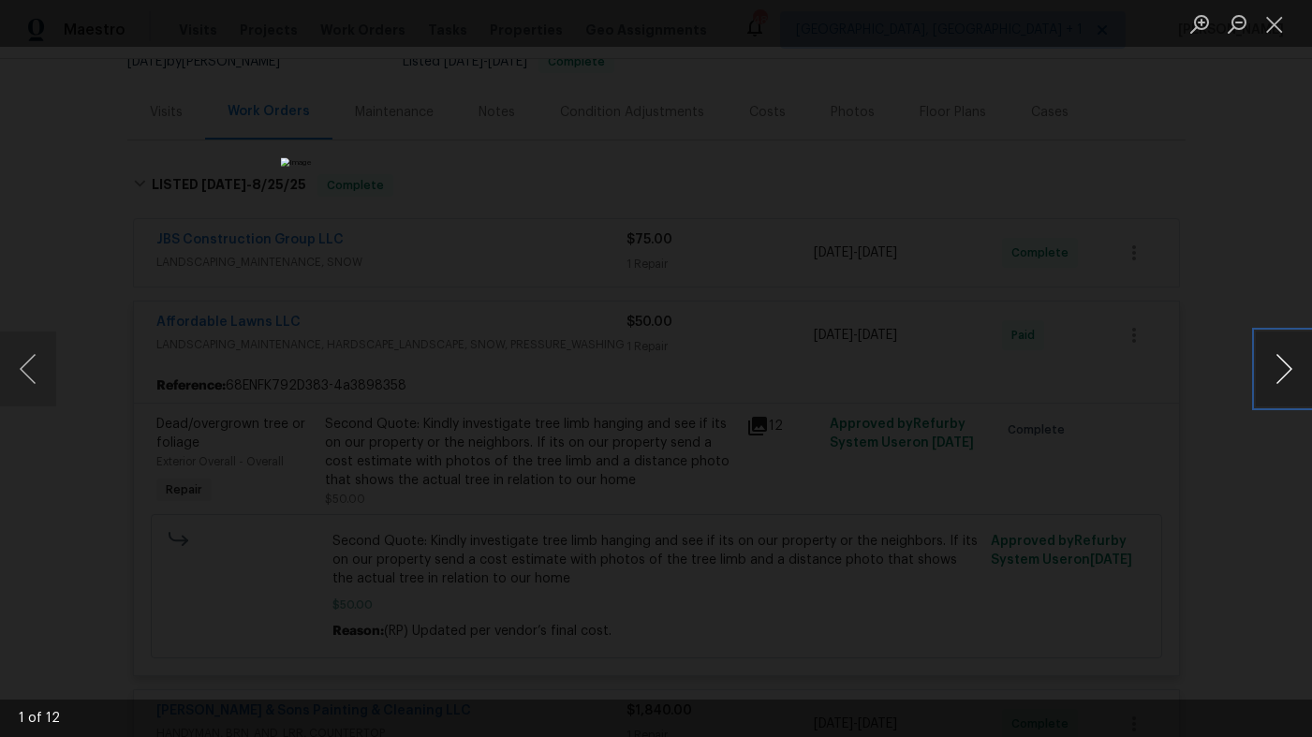
click at [1283, 377] on button "Next image" at bounding box center [1284, 369] width 56 height 75
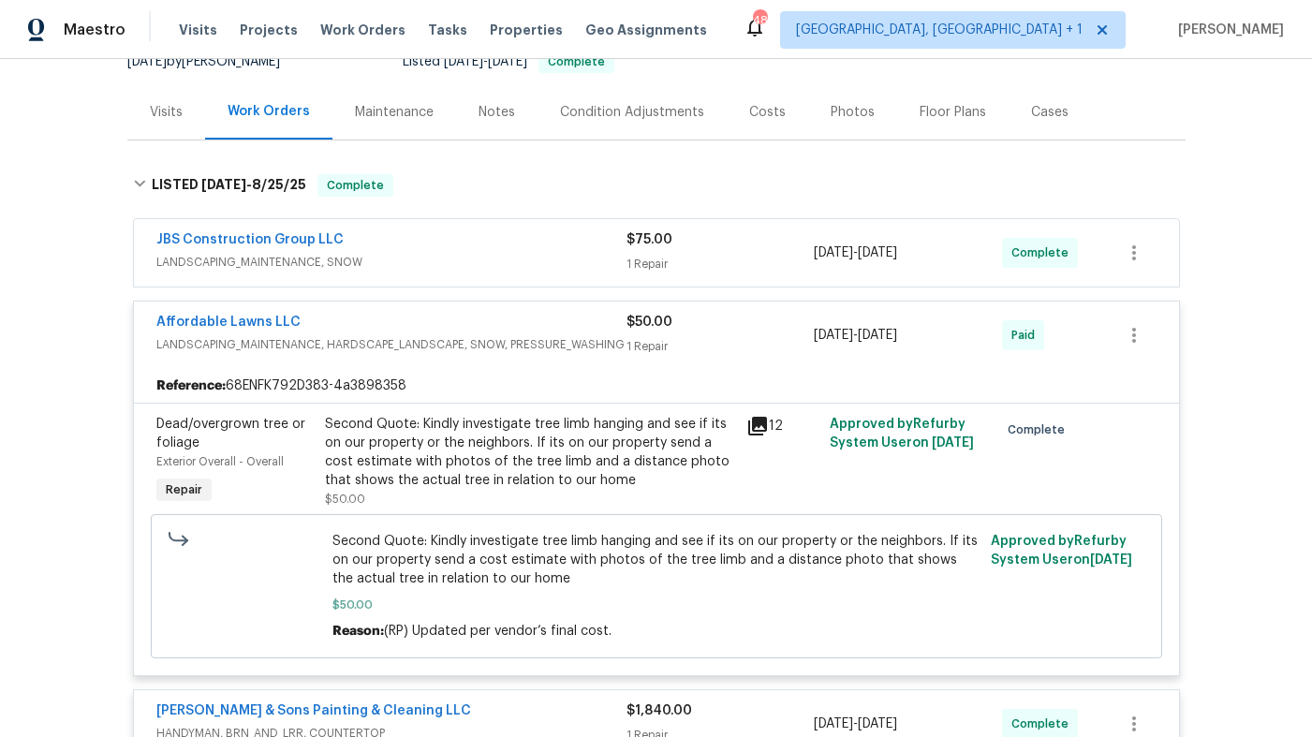
scroll to position [0, 0]
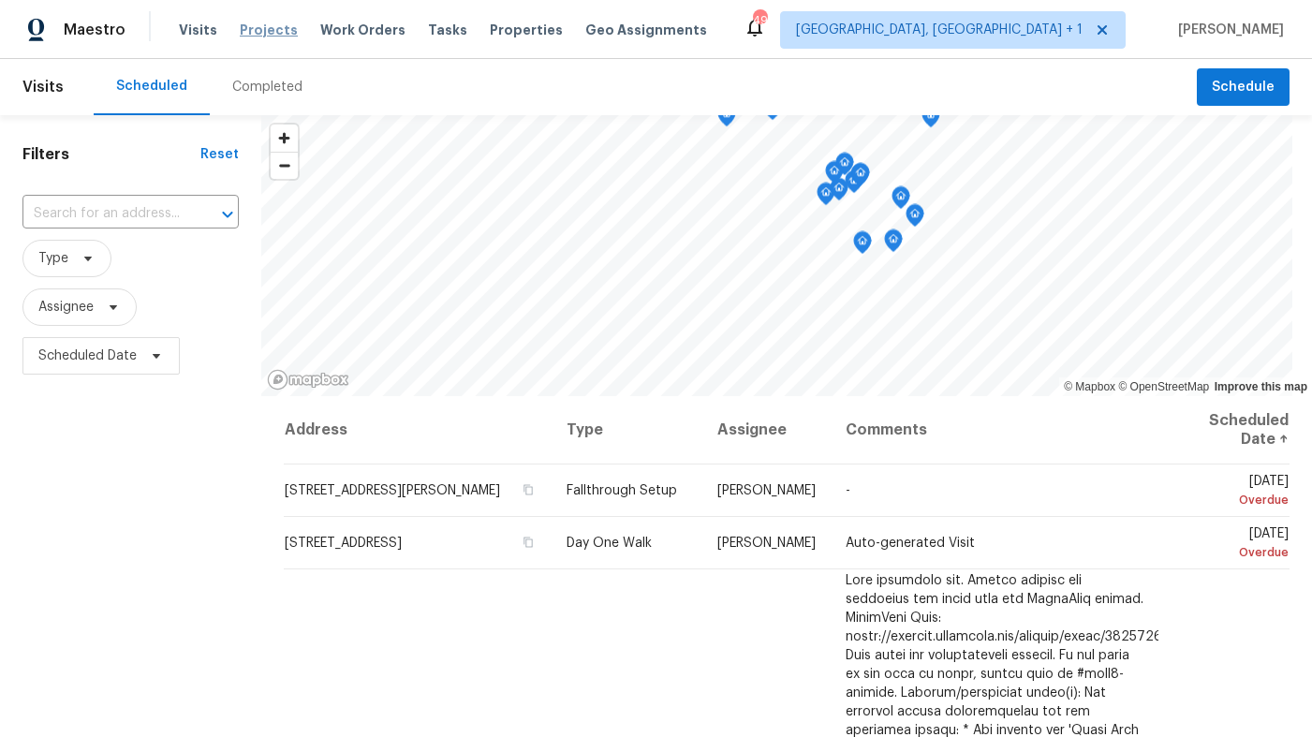
click at [264, 30] on span "Projects" at bounding box center [269, 30] width 58 height 19
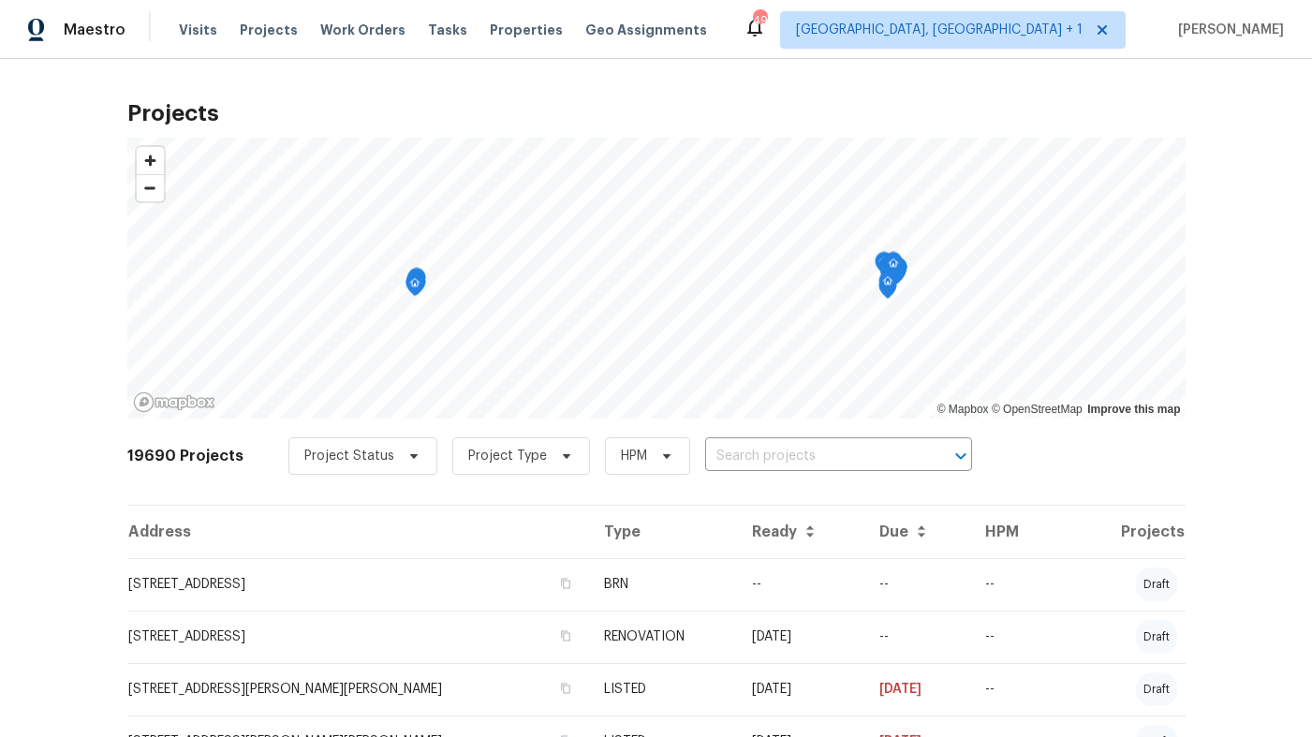
click at [347, 39] on div "Visits Projects Work Orders Tasks Properties Geo Assignments" at bounding box center [454, 29] width 551 height 37
click at [353, 28] on span "Work Orders" at bounding box center [362, 30] width 85 height 19
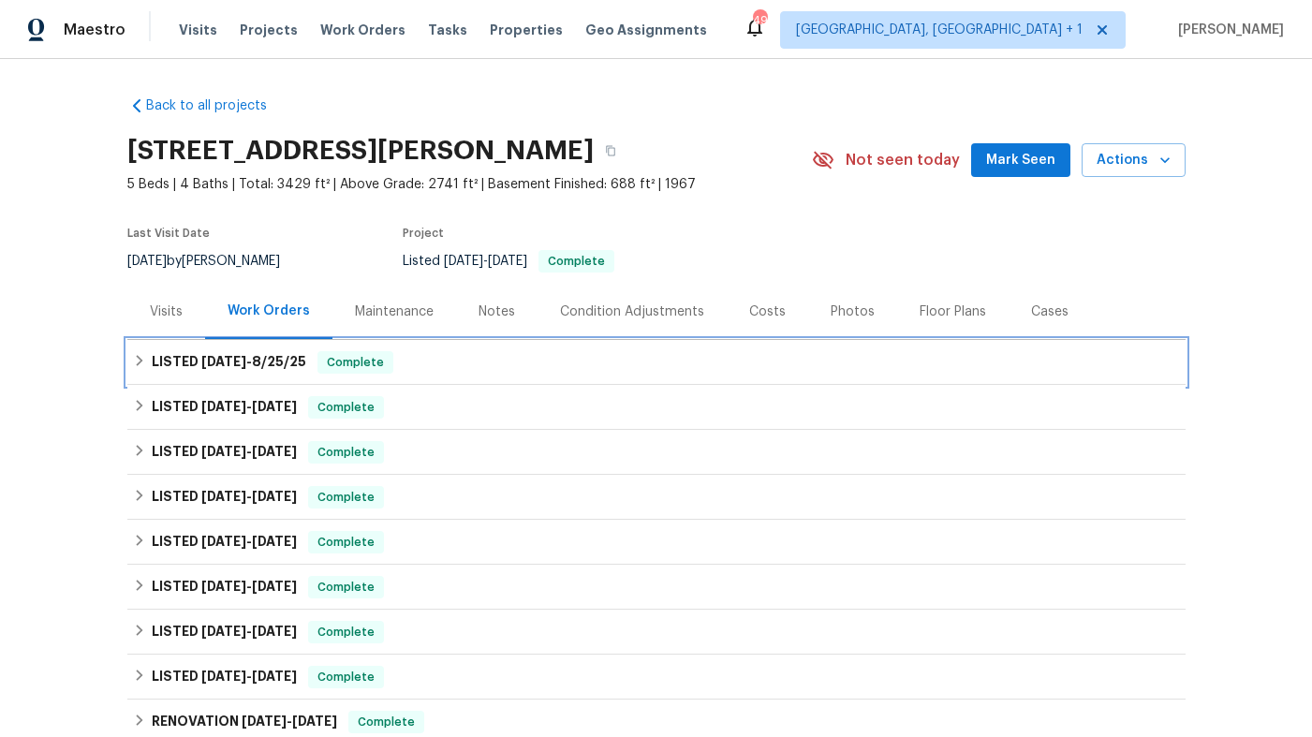
click at [583, 354] on div "LISTED [DATE] - [DATE] Complete" at bounding box center [656, 362] width 1047 height 22
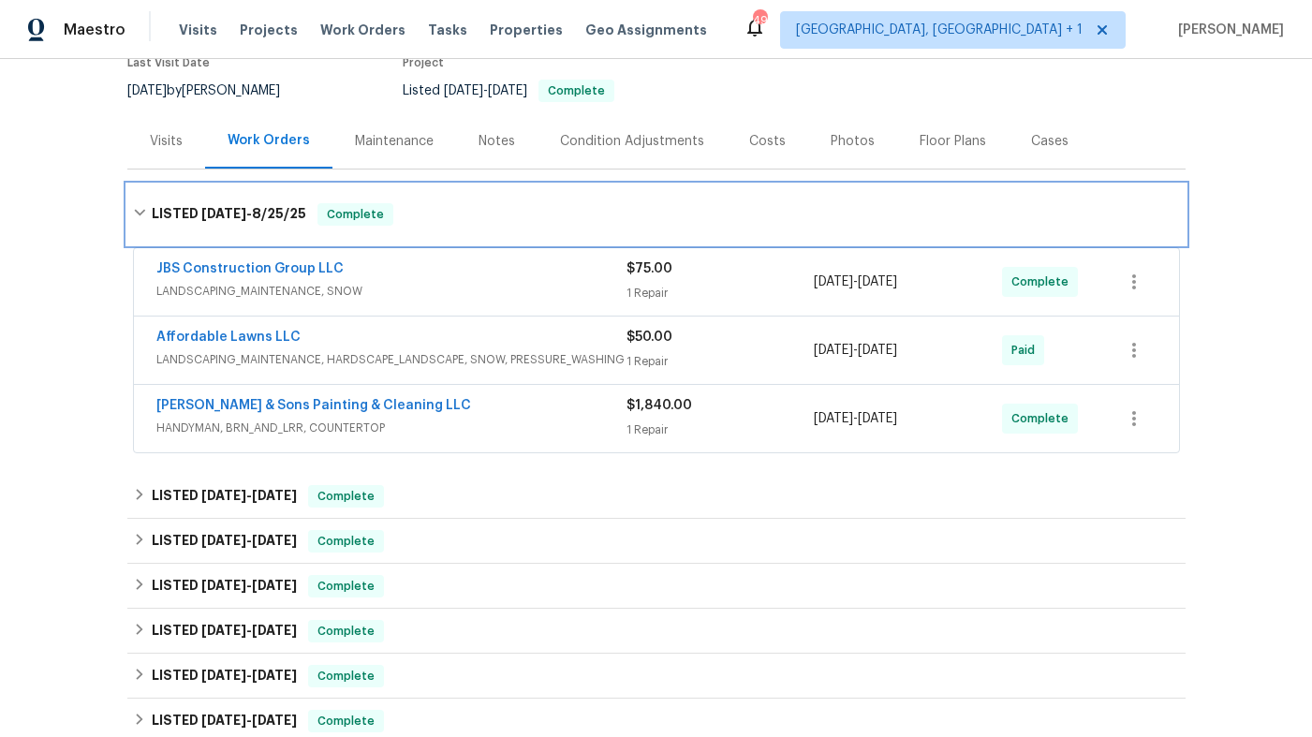
scroll to position [192, 0]
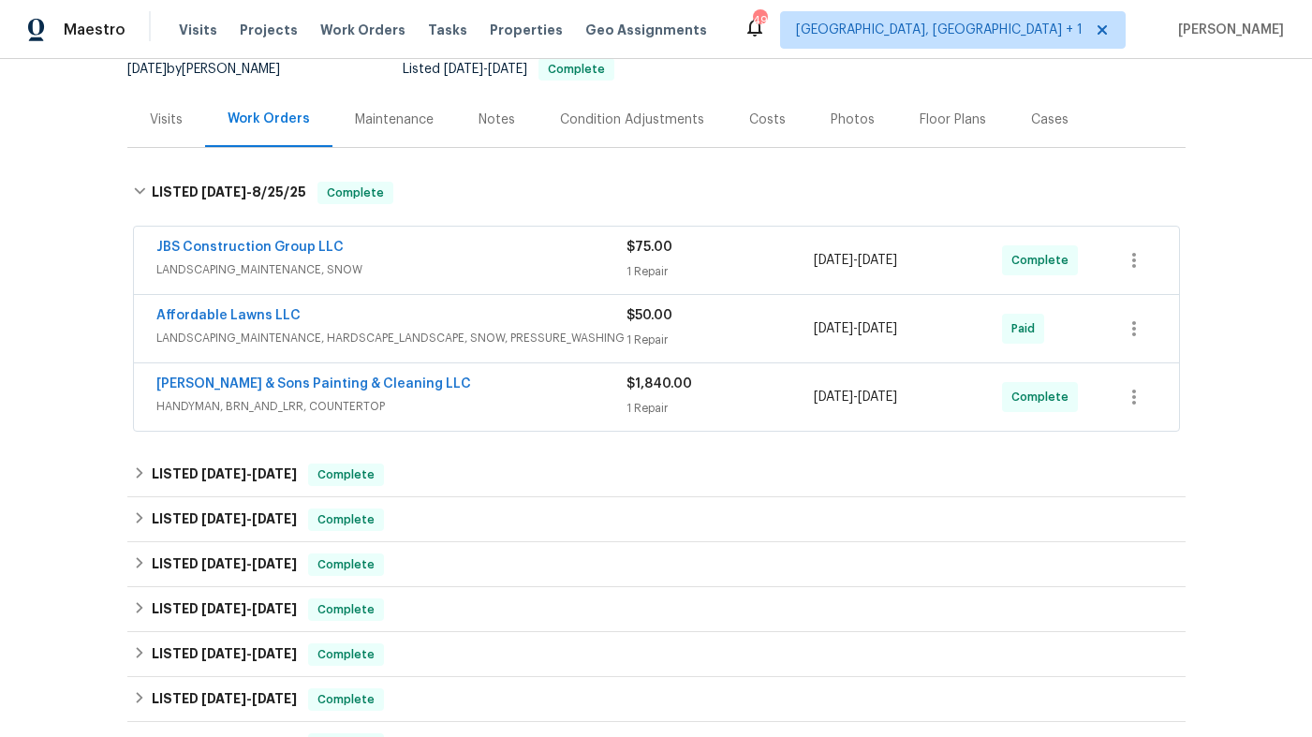
click at [563, 396] on div "[PERSON_NAME] & Sons Painting & Cleaning LLC" at bounding box center [391, 386] width 470 height 22
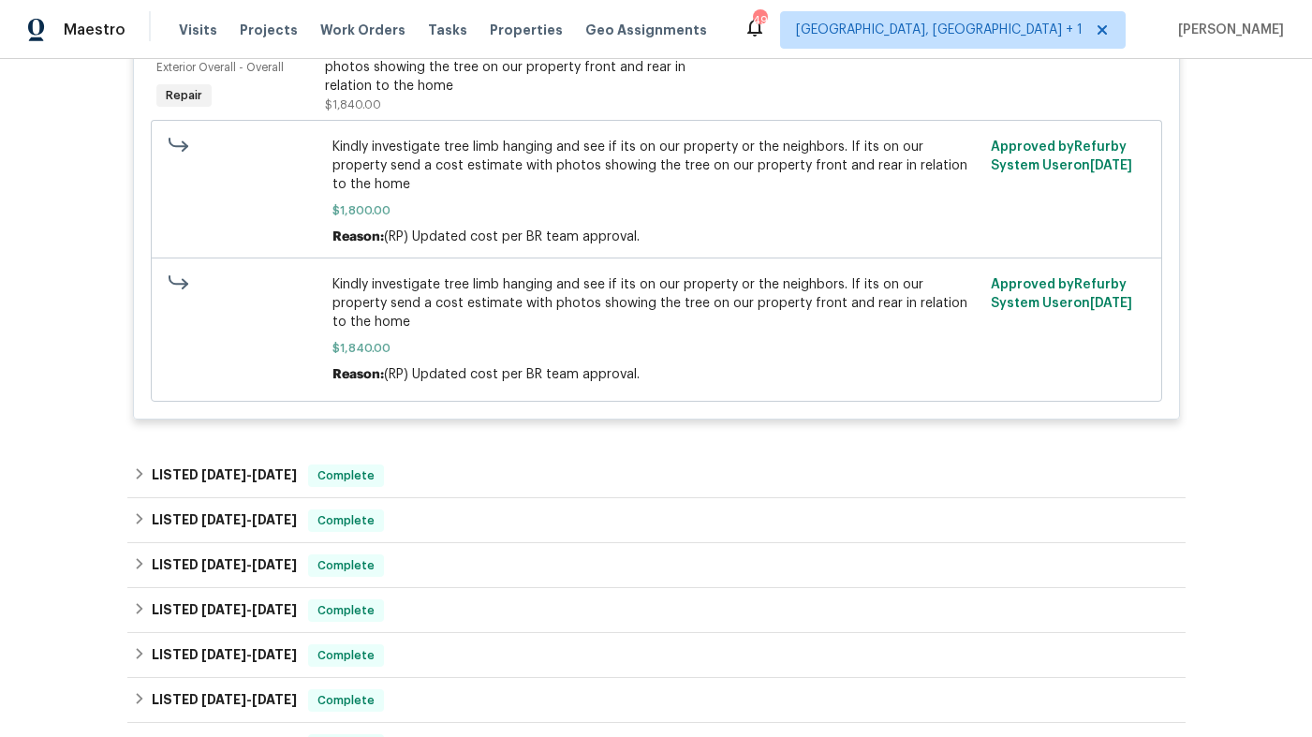
scroll to position [848, 0]
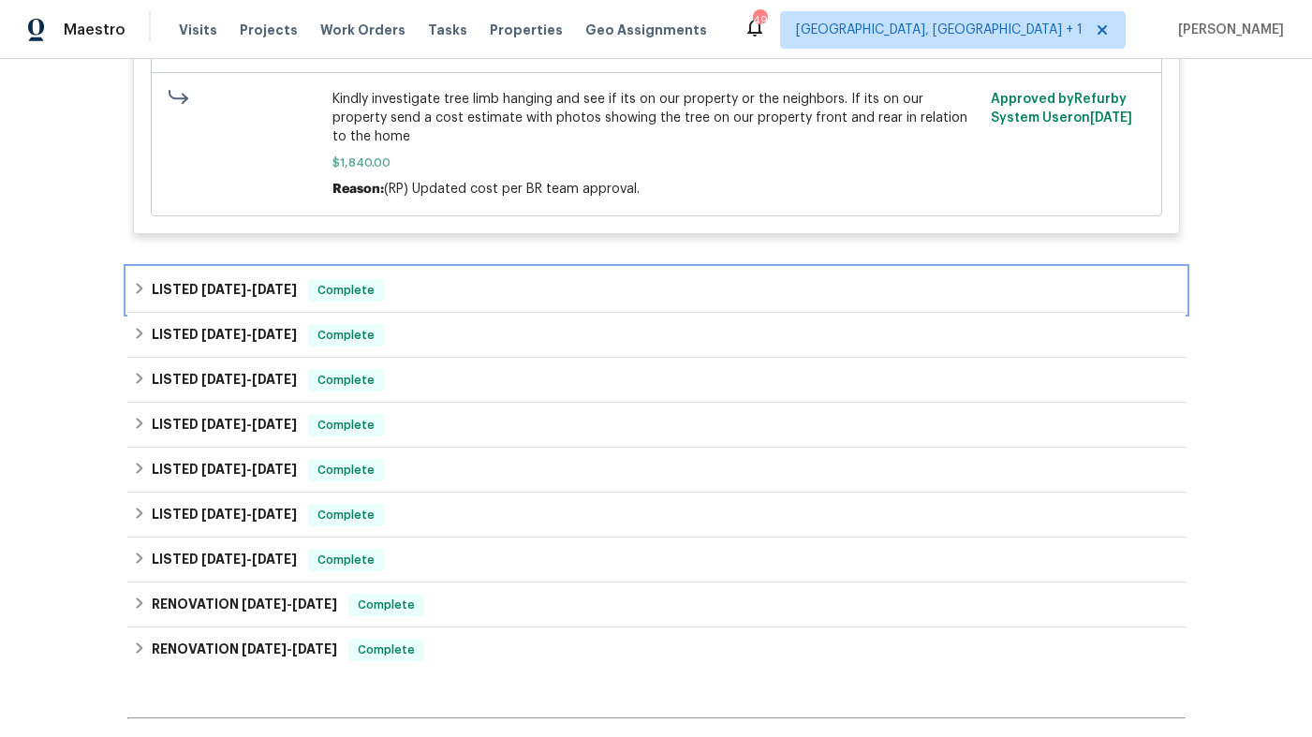
click at [523, 279] on div "LISTED [DATE] - [DATE] Complete" at bounding box center [656, 290] width 1047 height 22
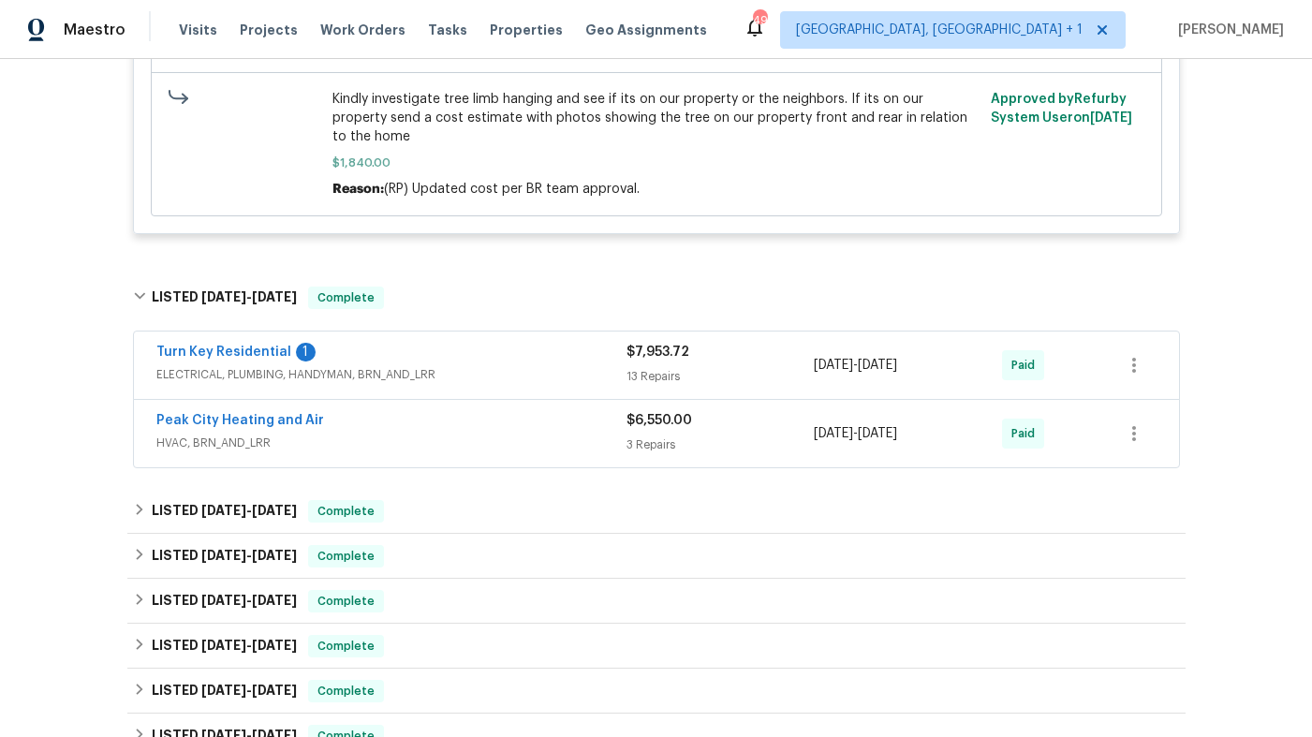
click at [534, 343] on div "Turn Key Residential 1" at bounding box center [391, 354] width 470 height 22
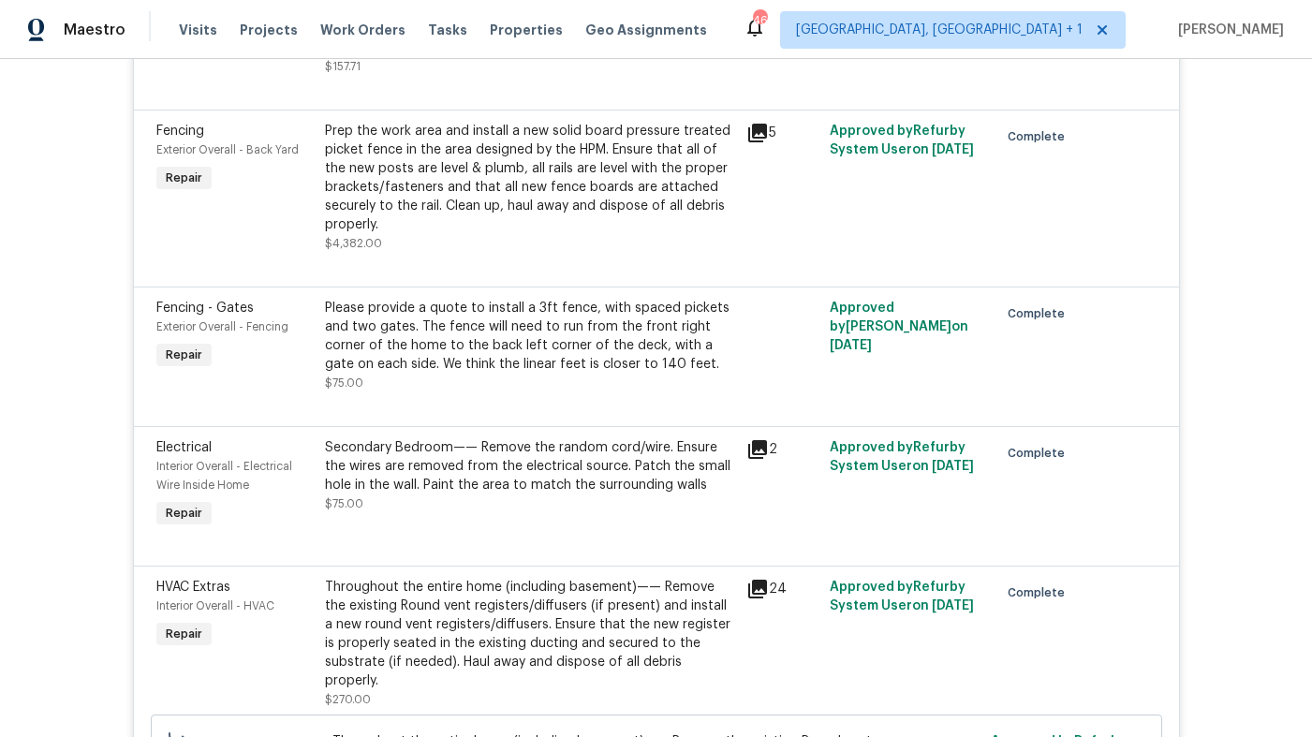
scroll to position [1878, 0]
click at [761, 576] on icon at bounding box center [757, 587] width 22 height 22
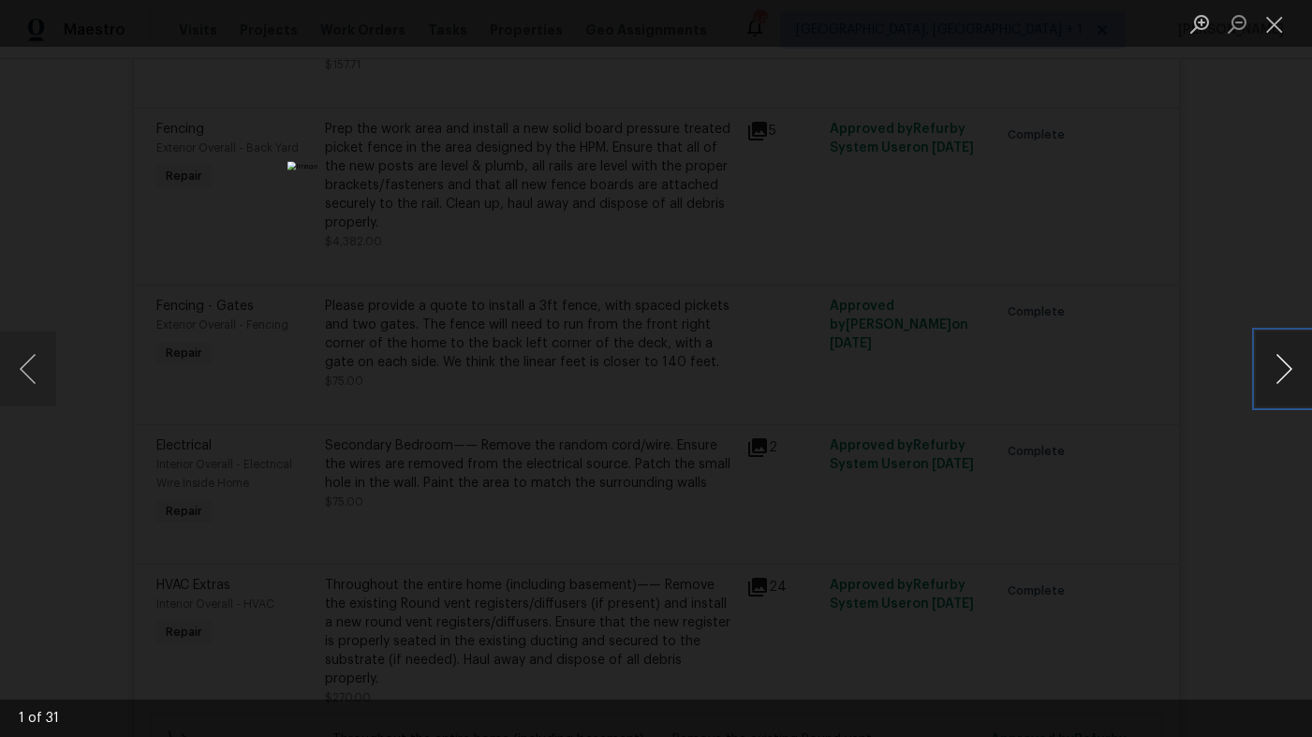
click at [1285, 374] on button "Next image" at bounding box center [1284, 369] width 56 height 75
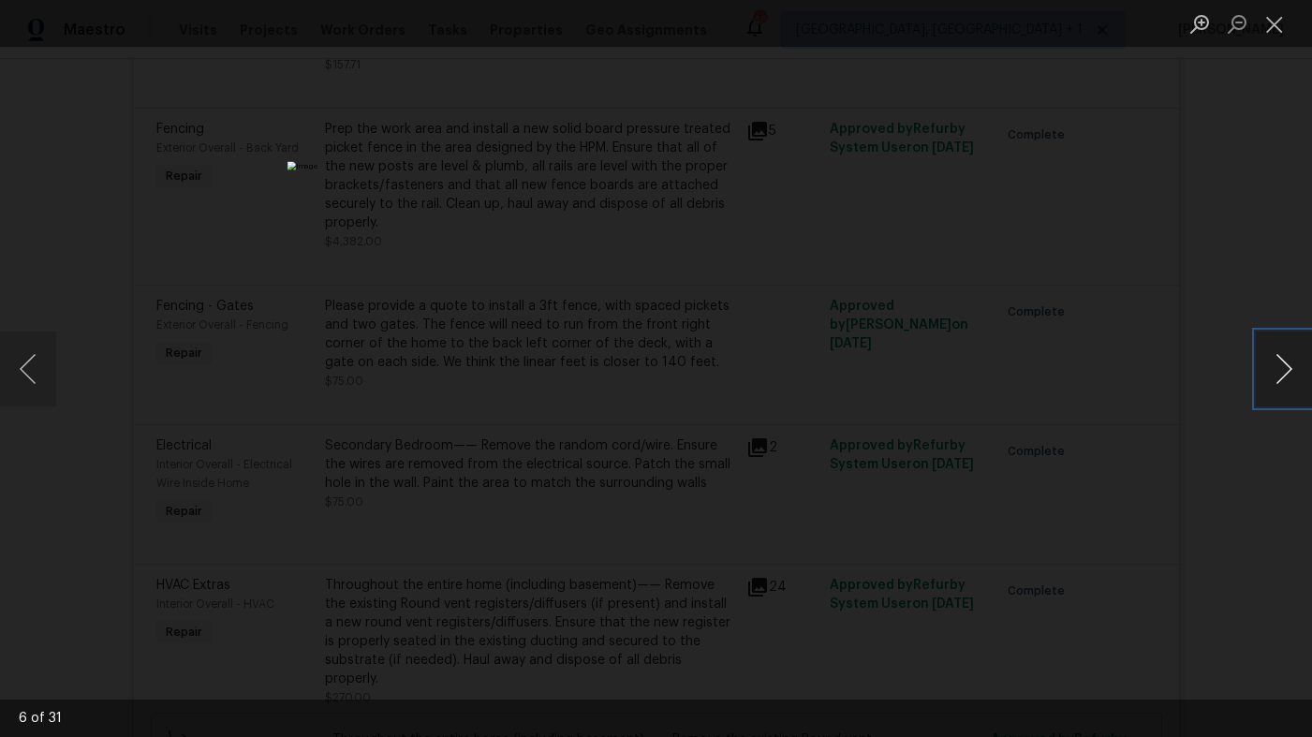
click at [1285, 374] on button "Next image" at bounding box center [1284, 369] width 56 height 75
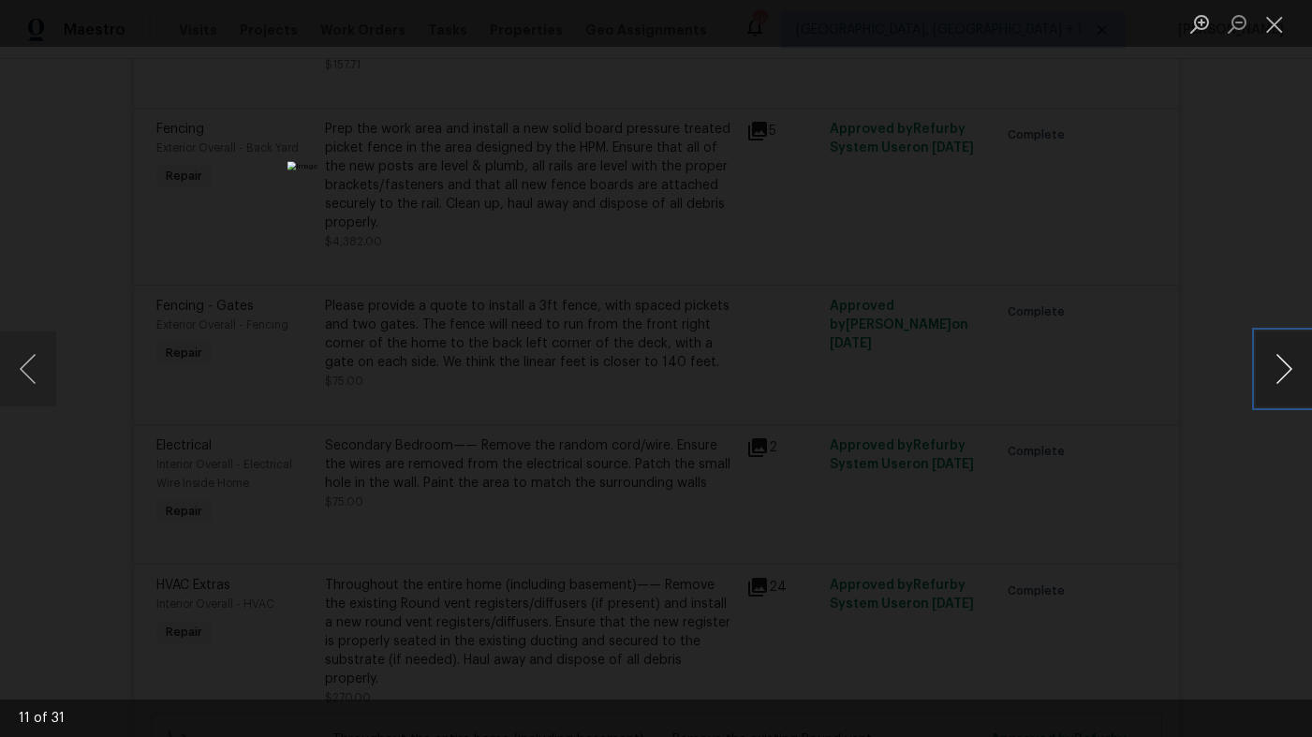
click at [1285, 374] on button "Next image" at bounding box center [1284, 369] width 56 height 75
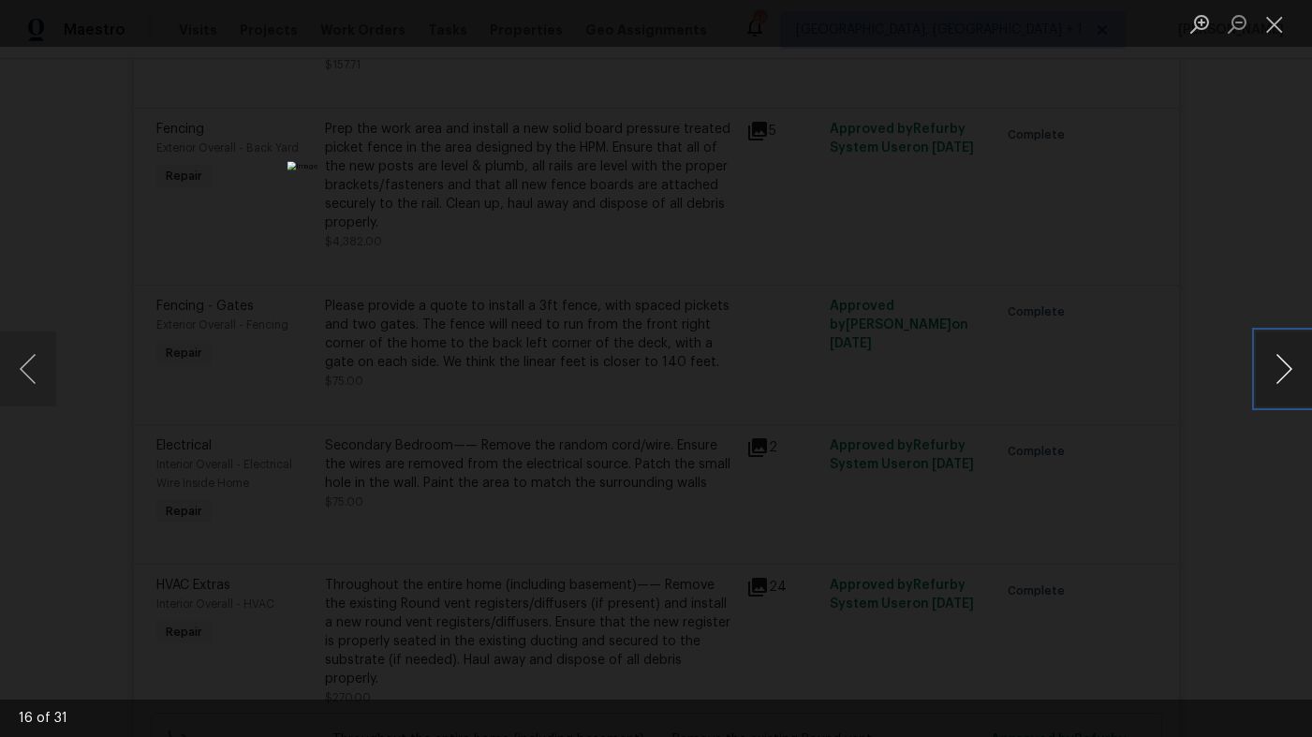
click at [1285, 374] on button "Next image" at bounding box center [1284, 369] width 56 height 75
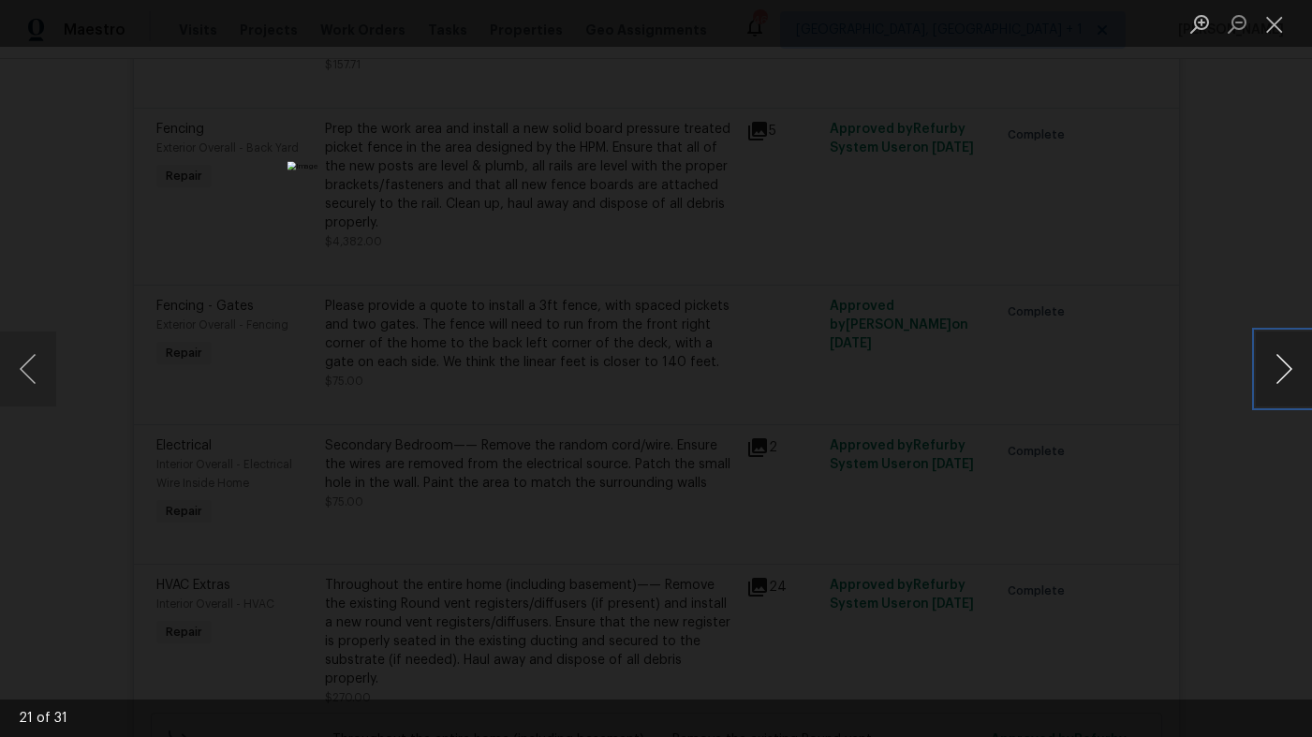
click at [1285, 374] on button "Next image" at bounding box center [1284, 369] width 56 height 75
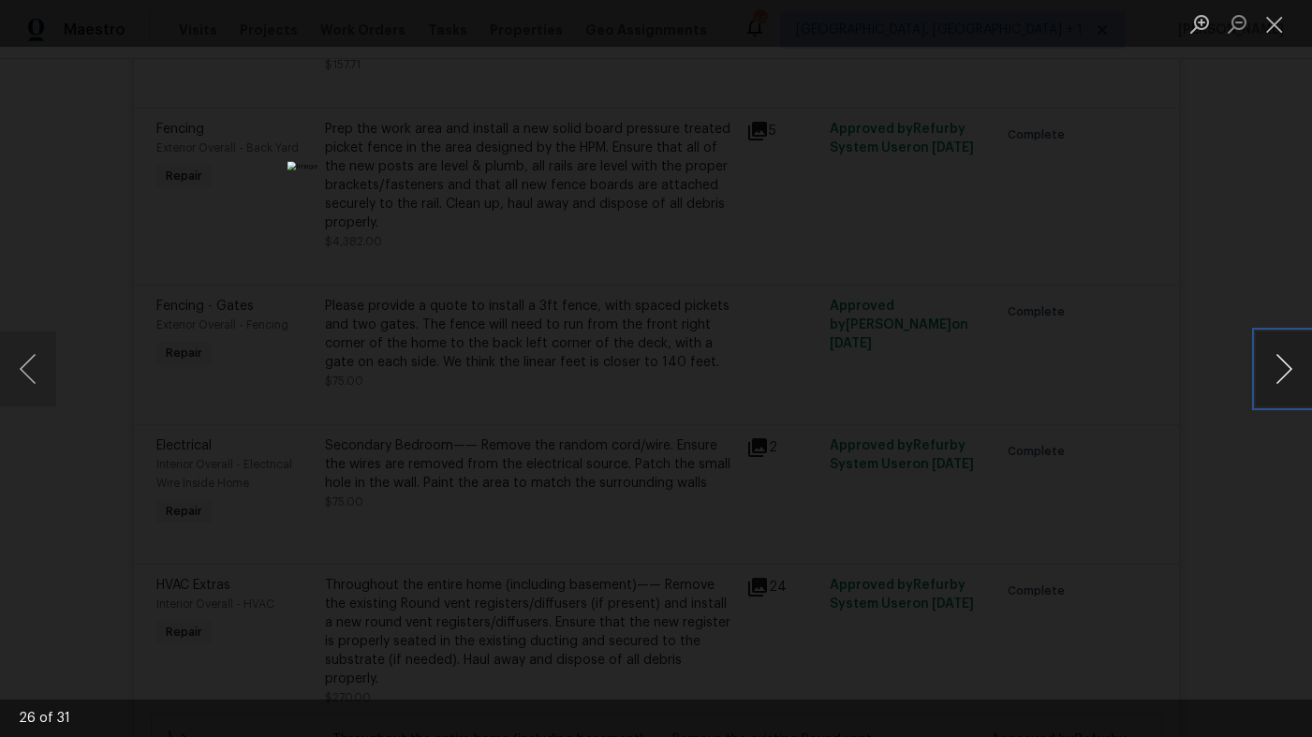
click at [1285, 374] on button "Next image" at bounding box center [1284, 369] width 56 height 75
click at [1053, 199] on div "Lightbox" at bounding box center [656, 368] width 1312 height 737
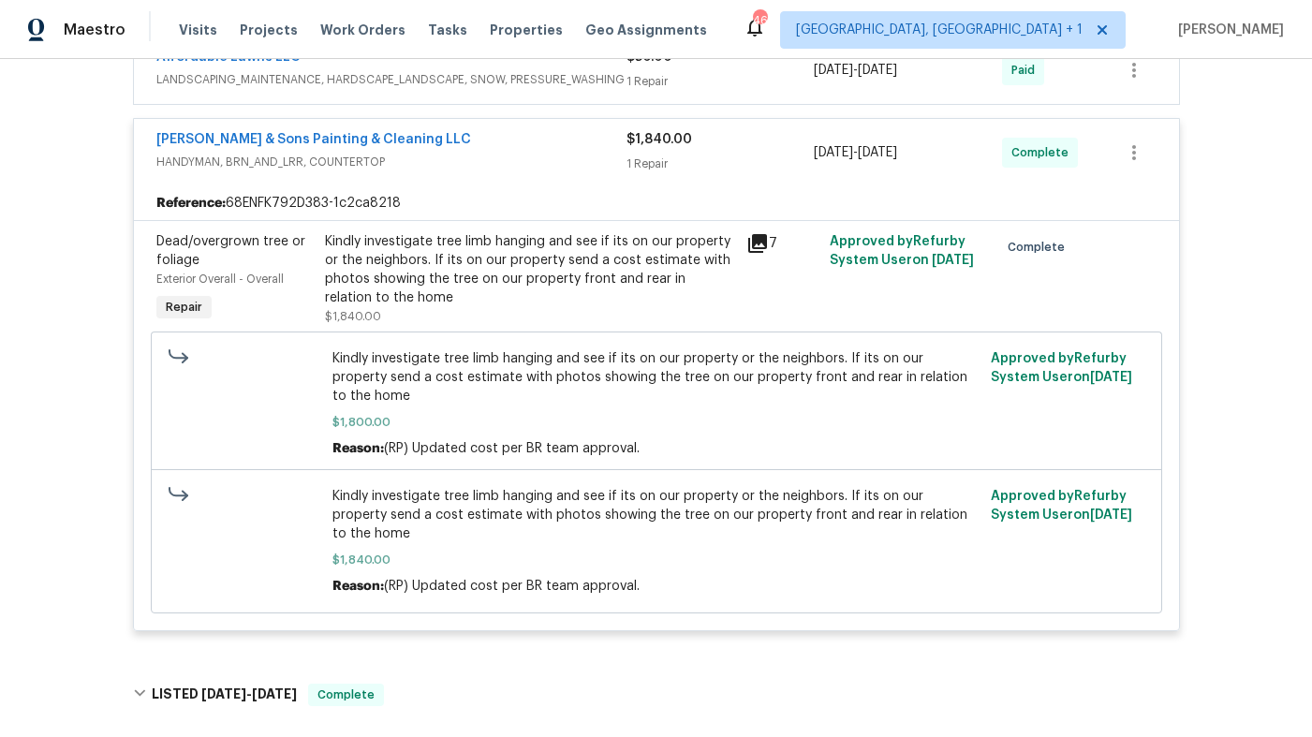
scroll to position [0, 0]
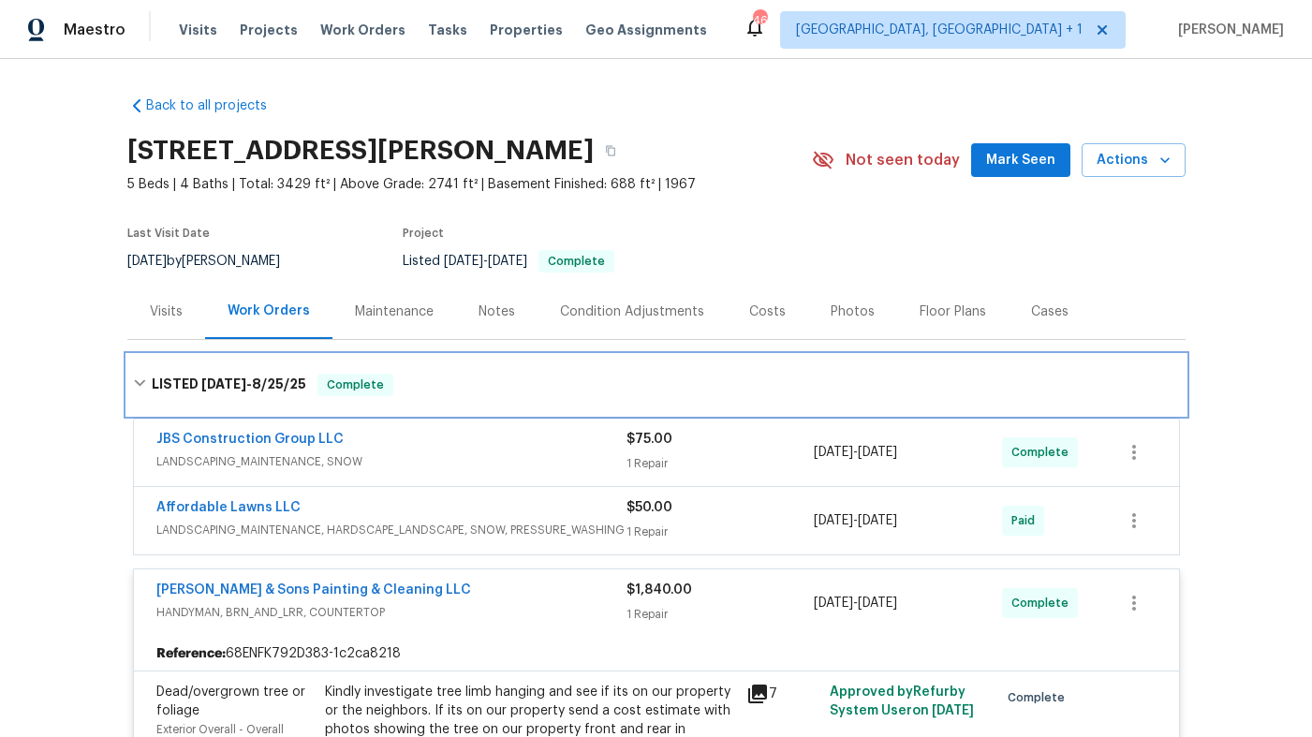
click at [425, 381] on div "LISTED [DATE] - [DATE] Complete" at bounding box center [656, 385] width 1047 height 22
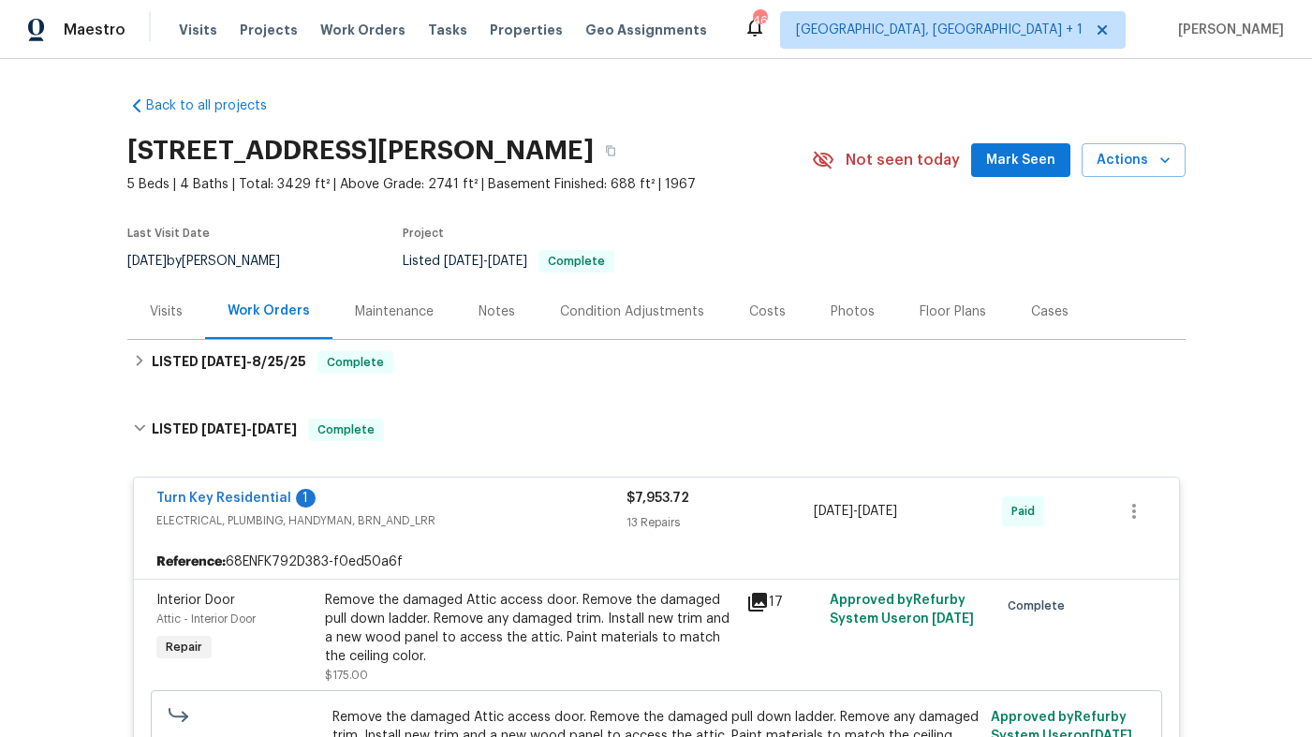
click at [506, 141] on h2 "[STREET_ADDRESS][PERSON_NAME]" at bounding box center [360, 150] width 466 height 19
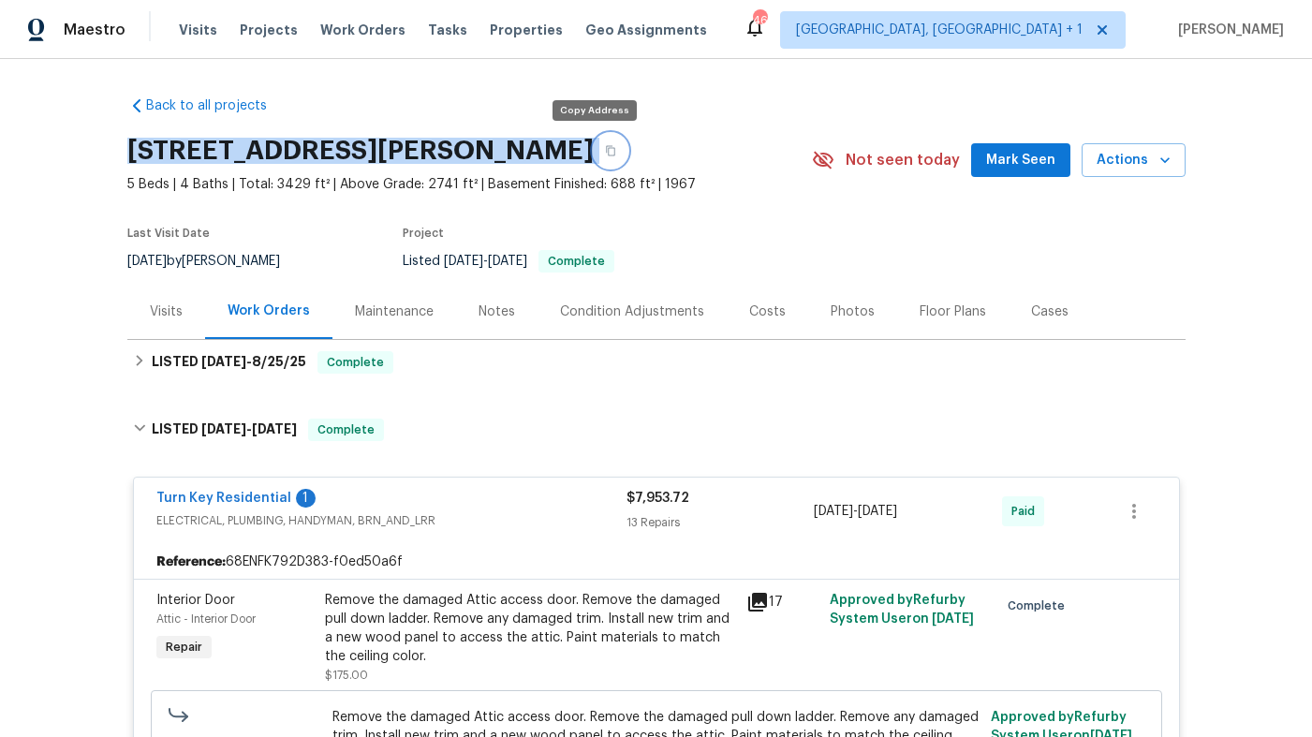
click at [594, 147] on button "button" at bounding box center [611, 151] width 34 height 34
